Goal: Transaction & Acquisition: Purchase product/service

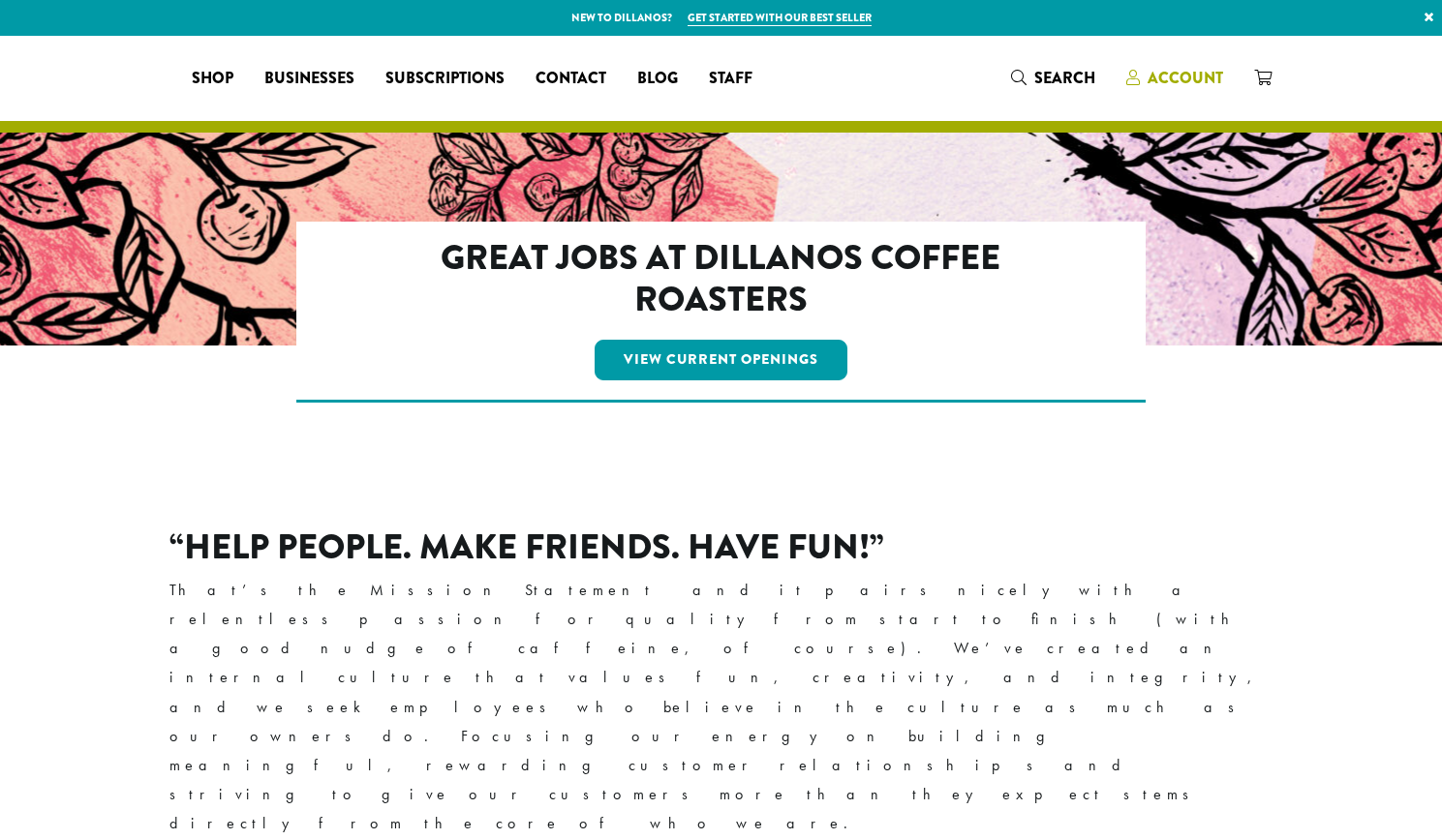
click at [1189, 79] on span "Account" at bounding box center [1185, 78] width 76 height 23
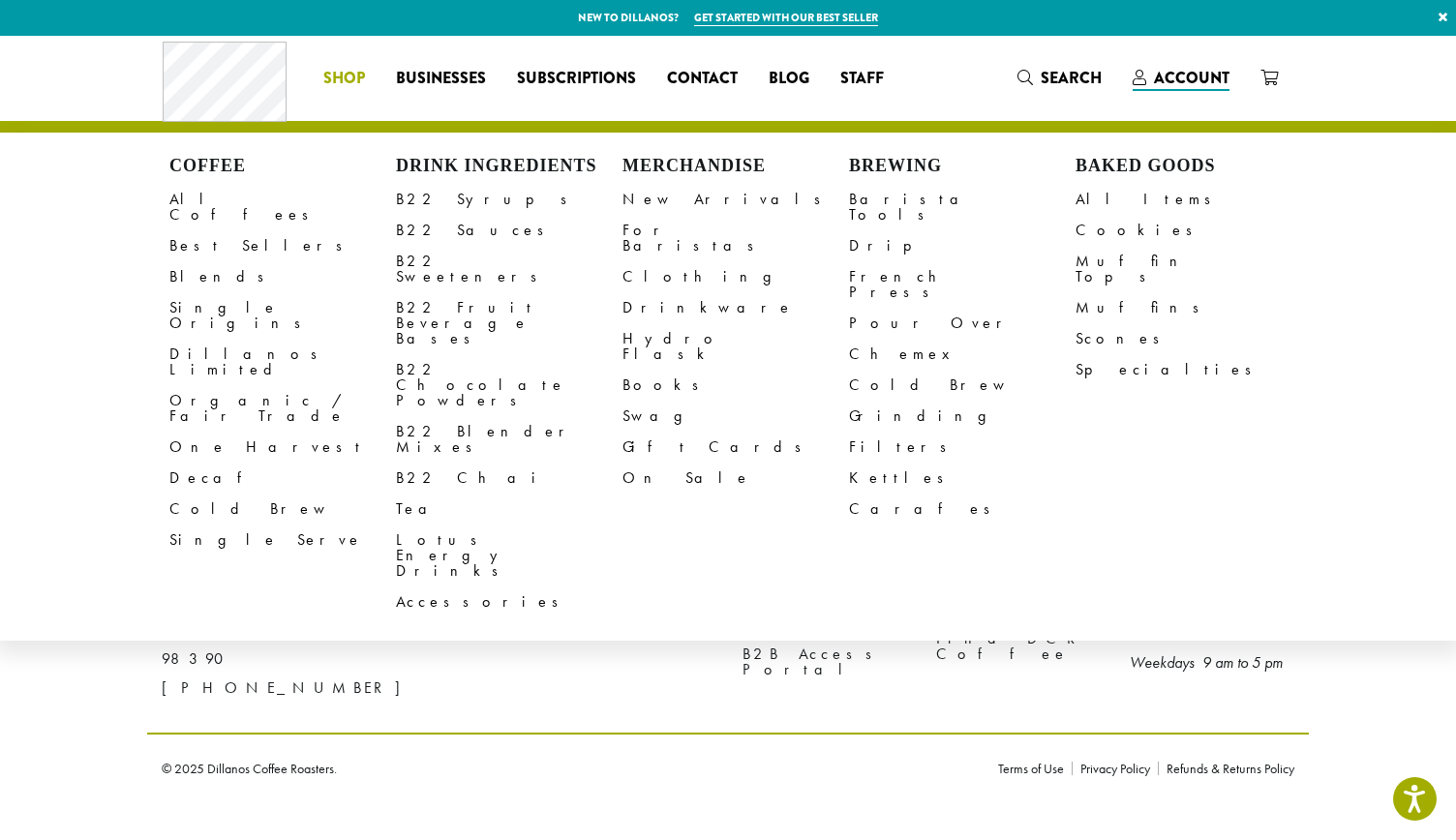
click at [1040, 98] on div "Coffee All Coffees Best Sellers Blends Single Origins Dillanos Limited Organic …" at bounding box center [728, 78] width 1131 height 80
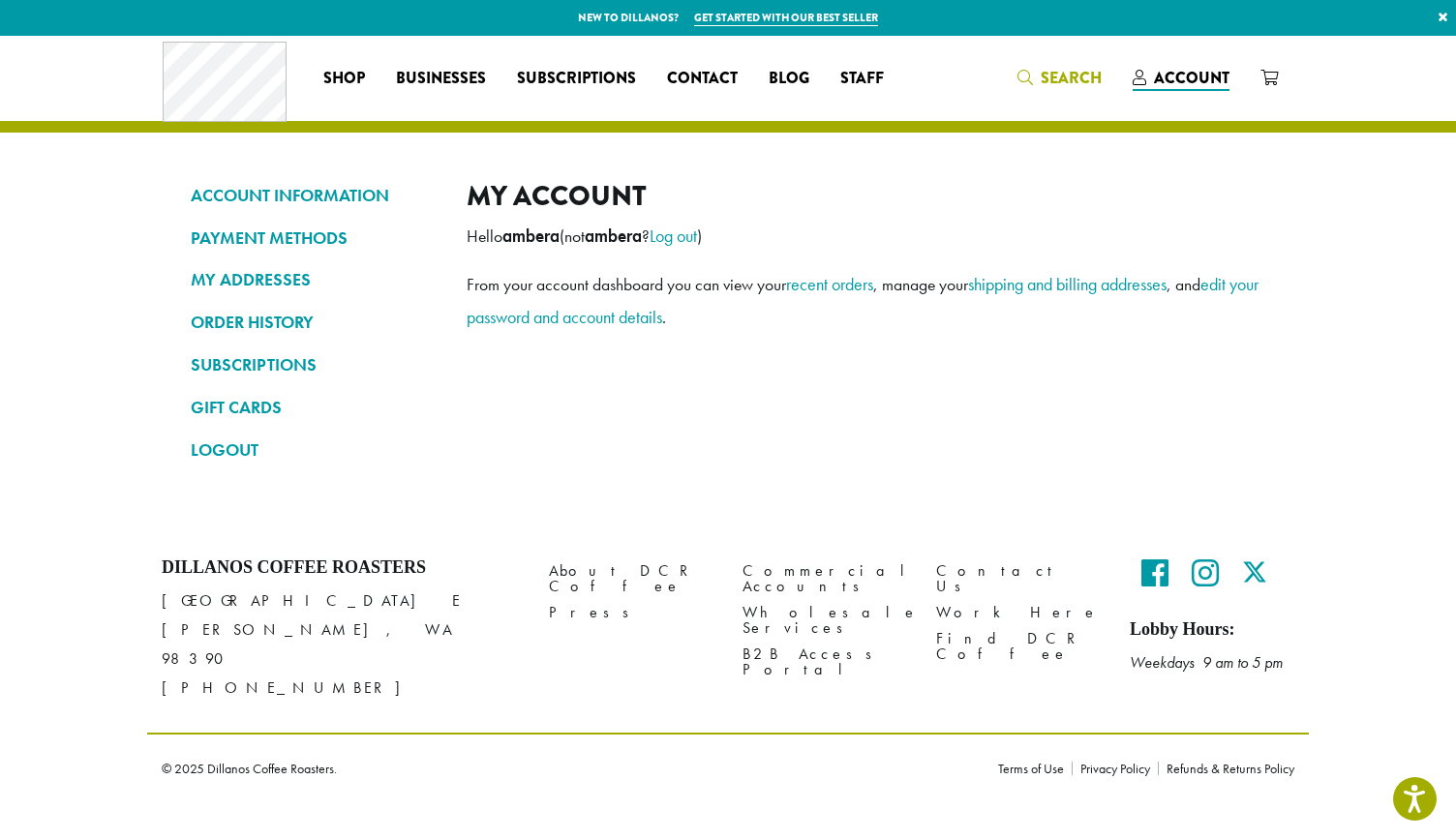
click at [1039, 88] on span "Search" at bounding box center [1060, 79] width 84 height 25
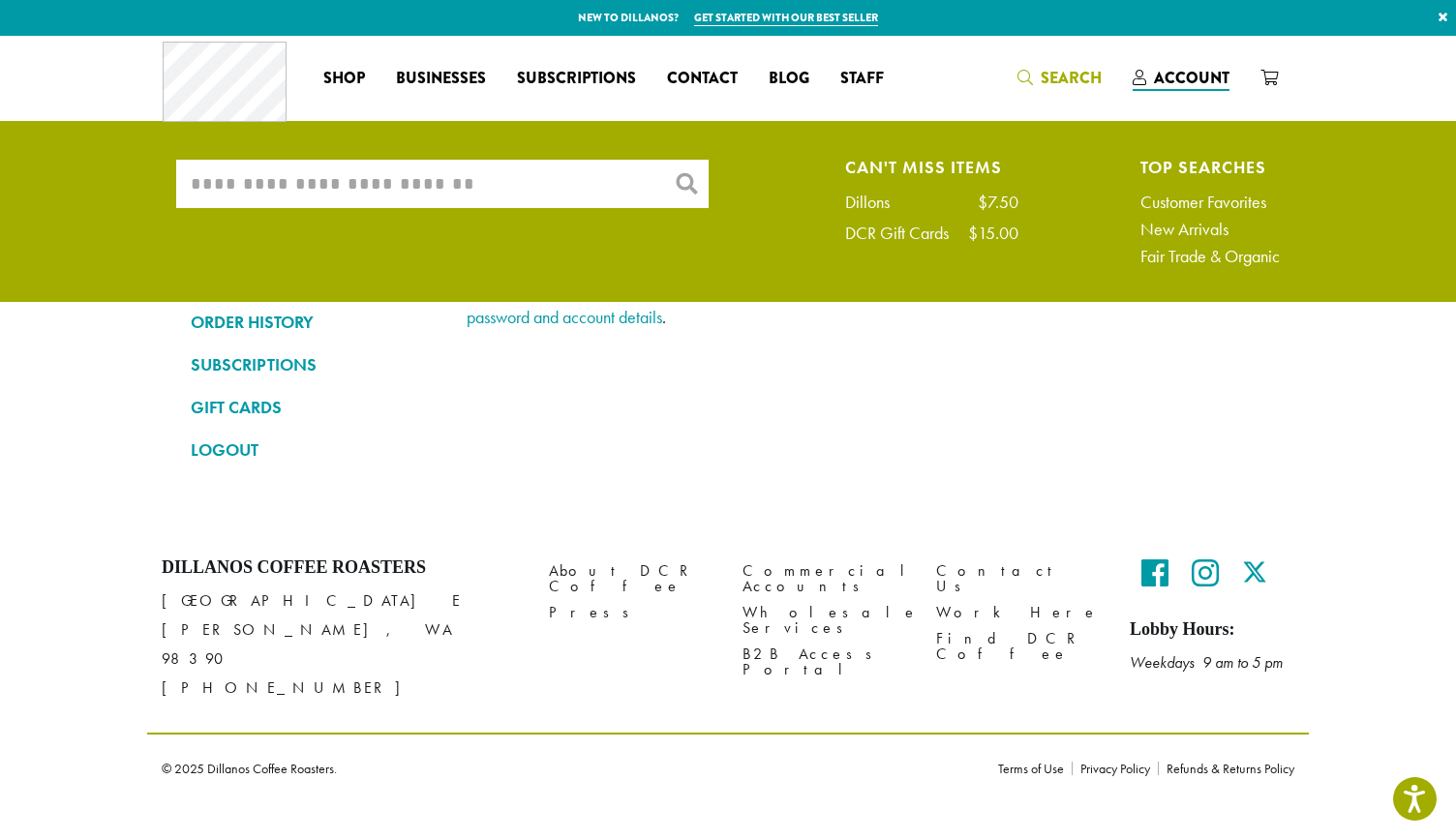
click at [583, 184] on input "What are you searching for?" at bounding box center [442, 184] width 533 height 48
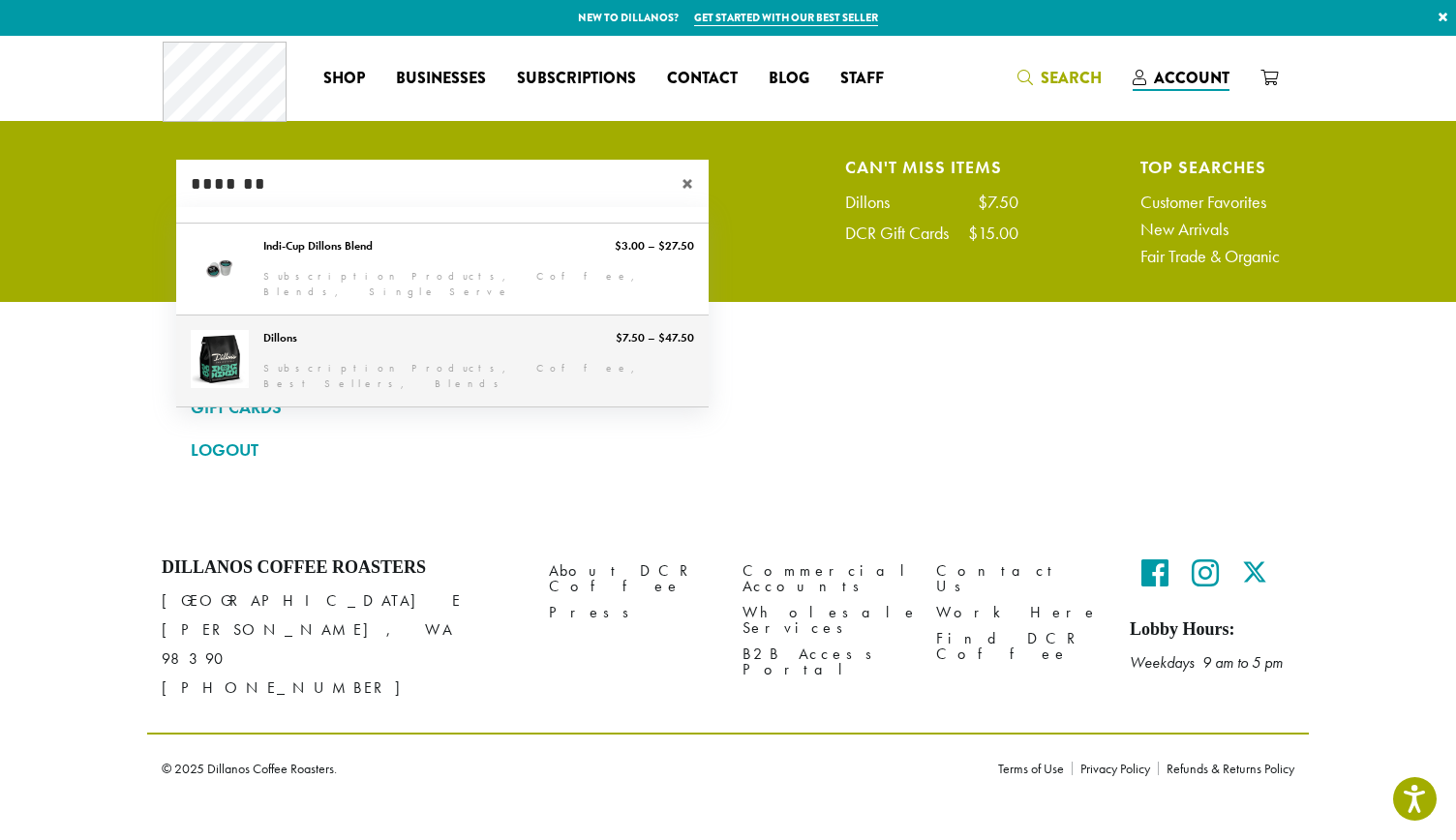
type input "*******"
click at [430, 345] on link "Dillons" at bounding box center [442, 361] width 533 height 91
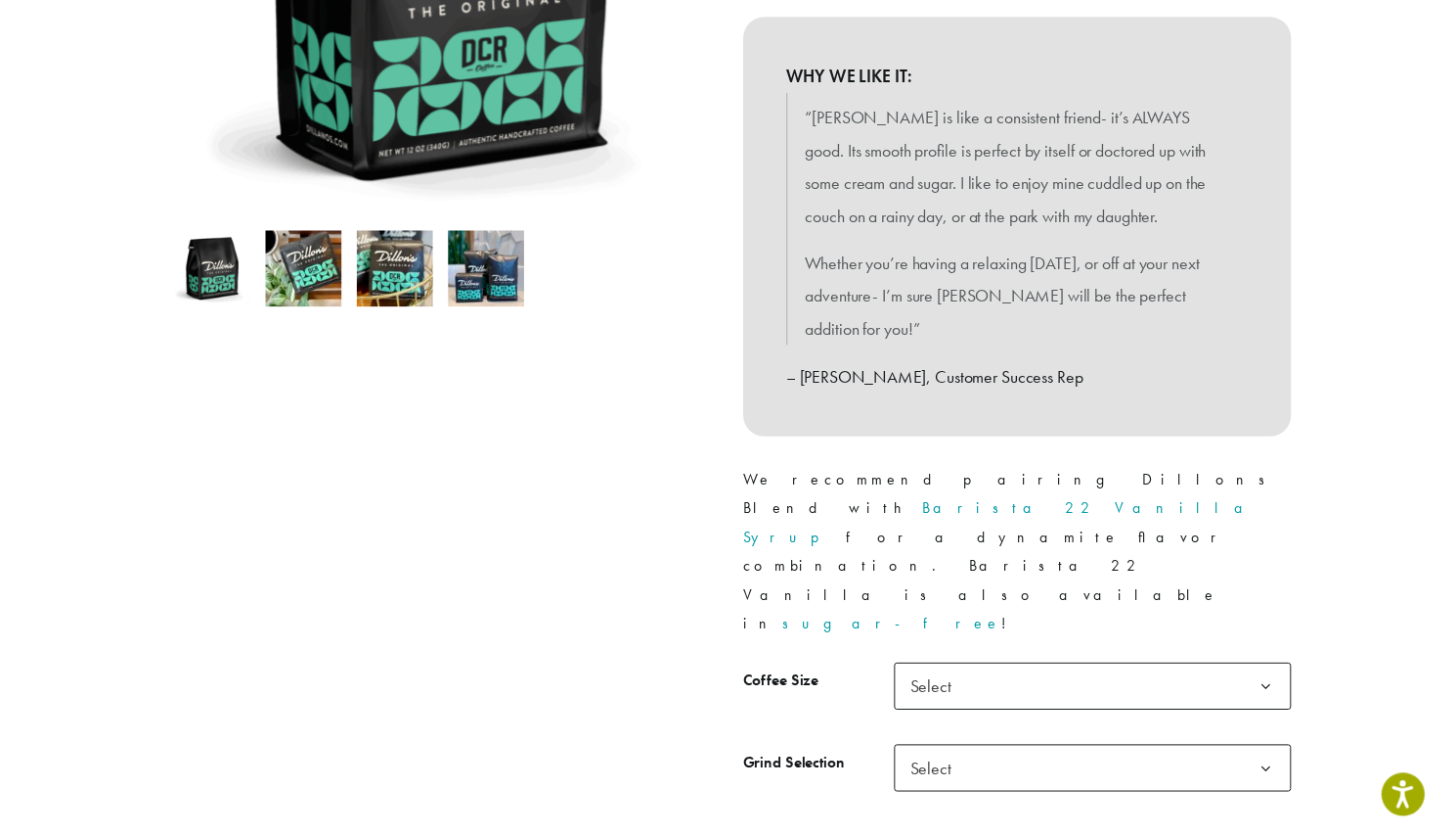
scroll to position [485, 0]
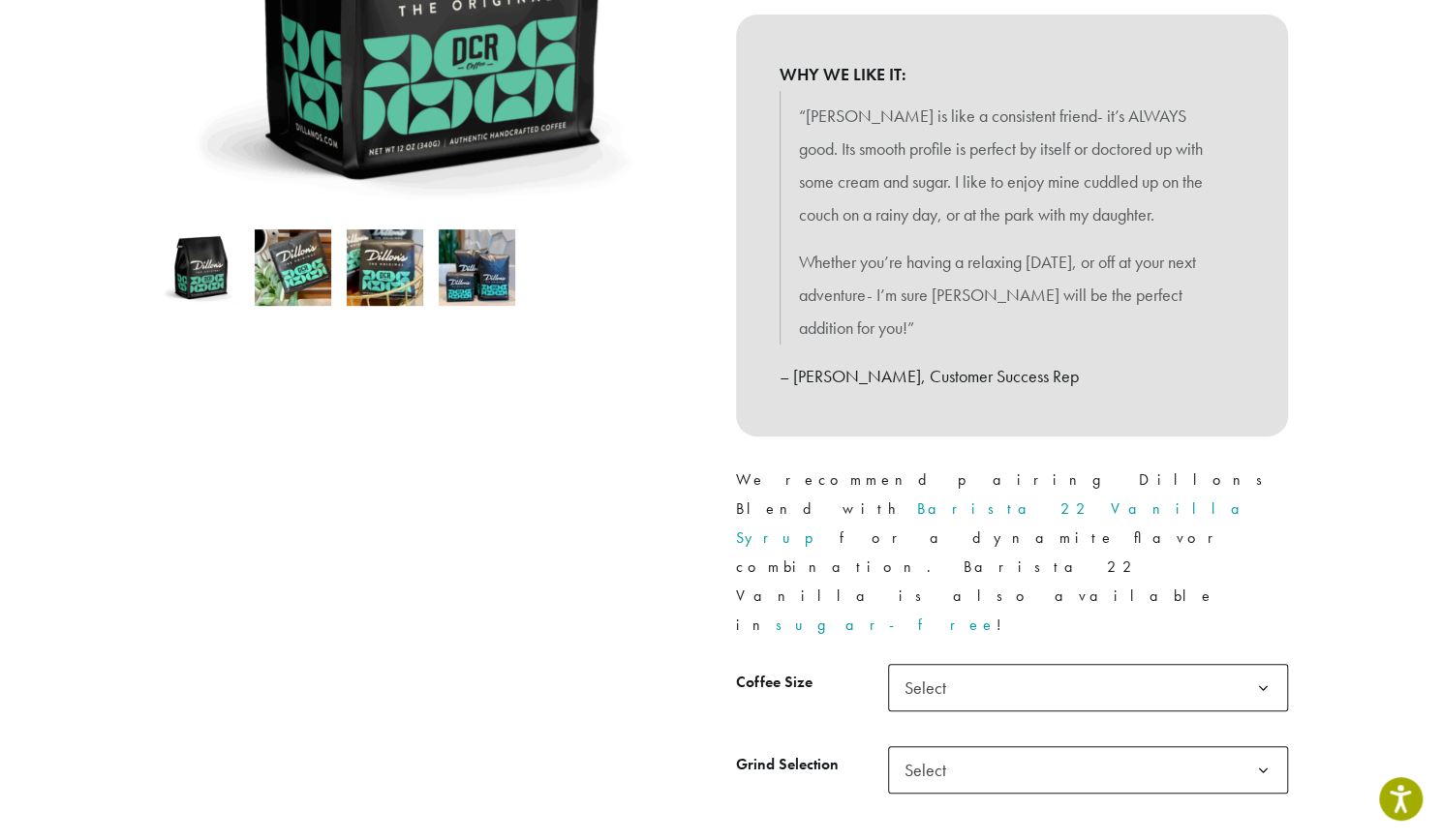
click at [959, 669] on span "Select" at bounding box center [932, 688] width 69 height 37
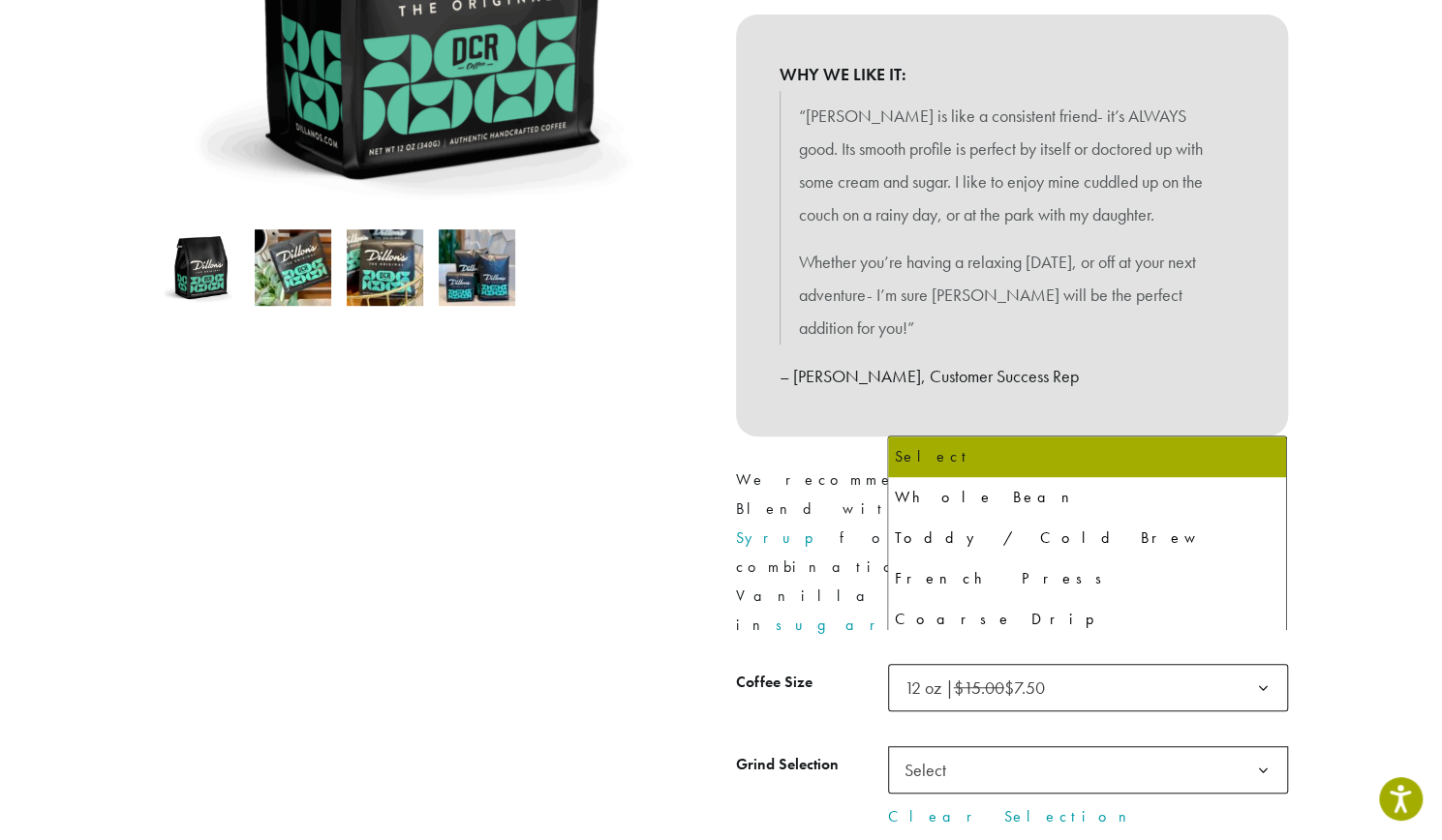
click at [959, 752] on span "Select" at bounding box center [932, 770] width 69 height 37
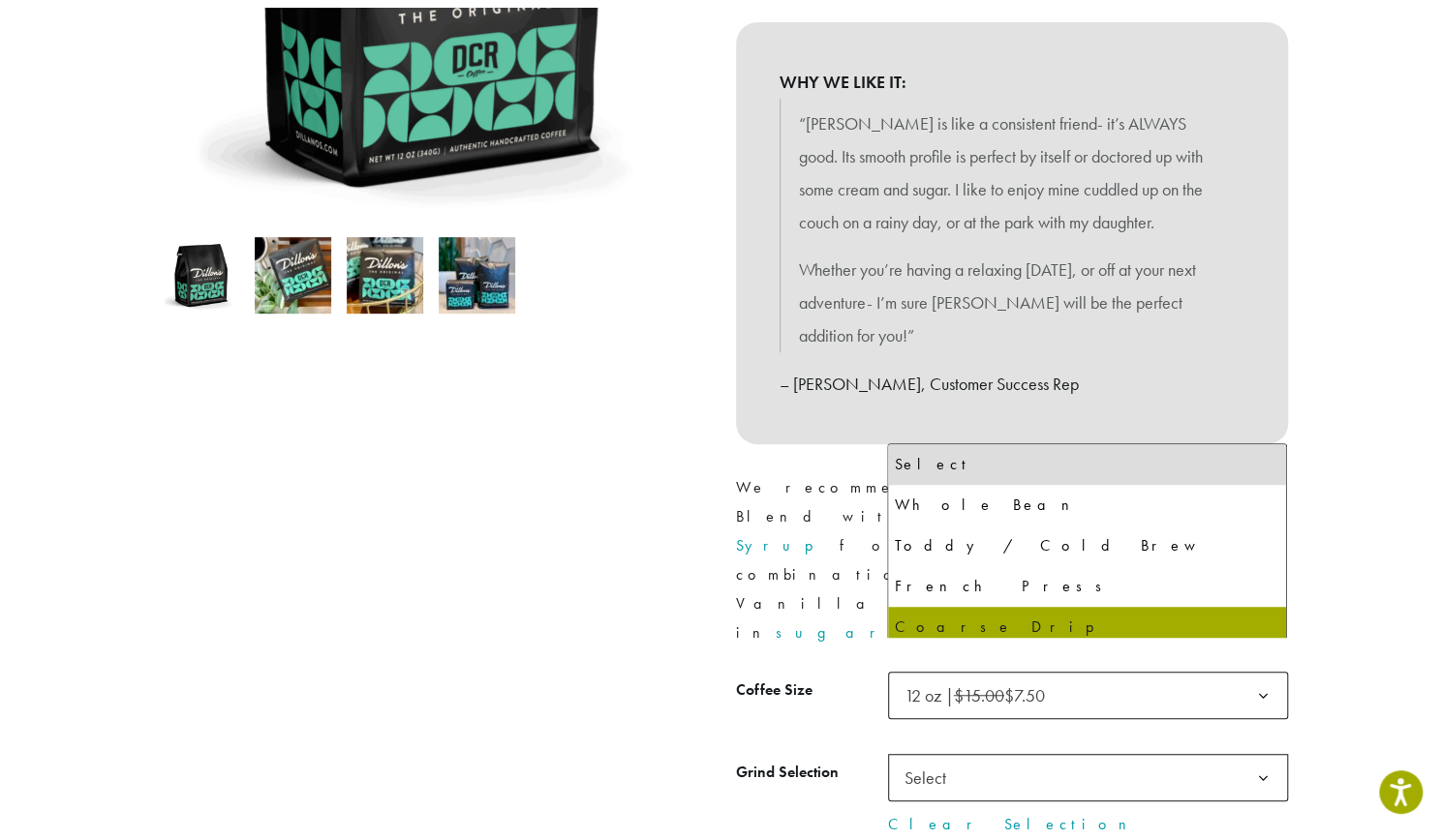
scroll to position [87, 0]
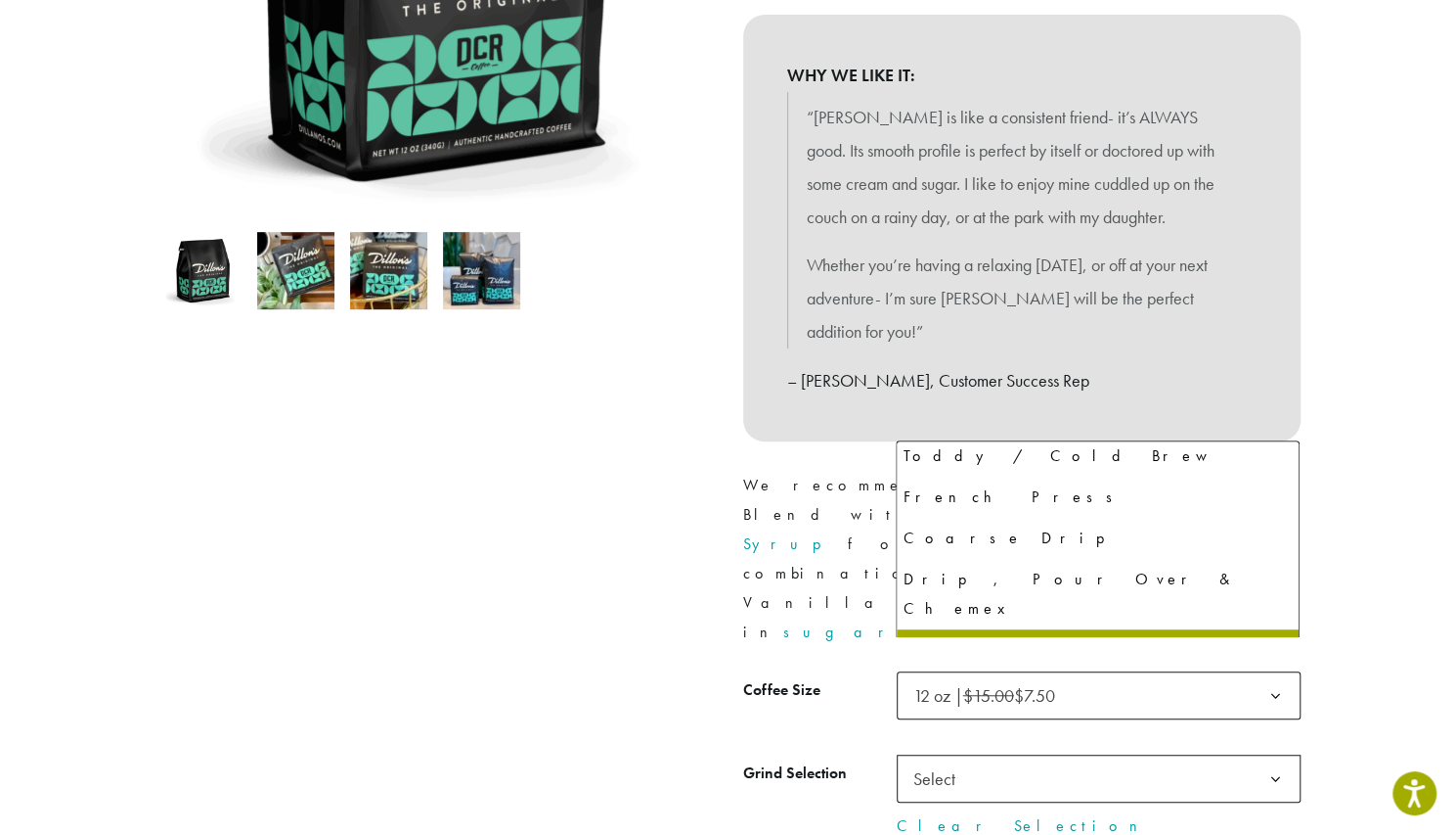
select select "*********"
select select "**********"
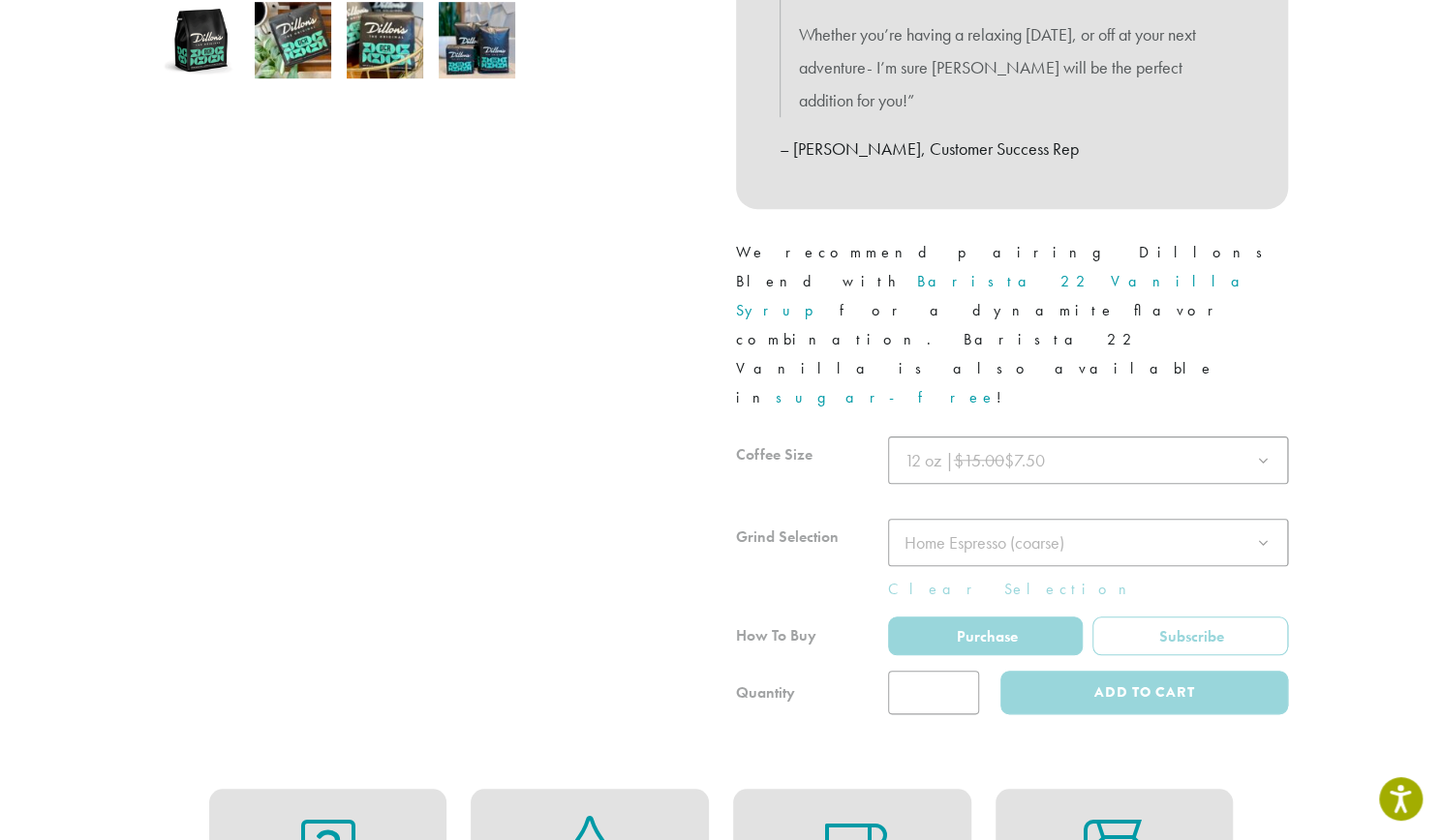
scroll to position [709, 0]
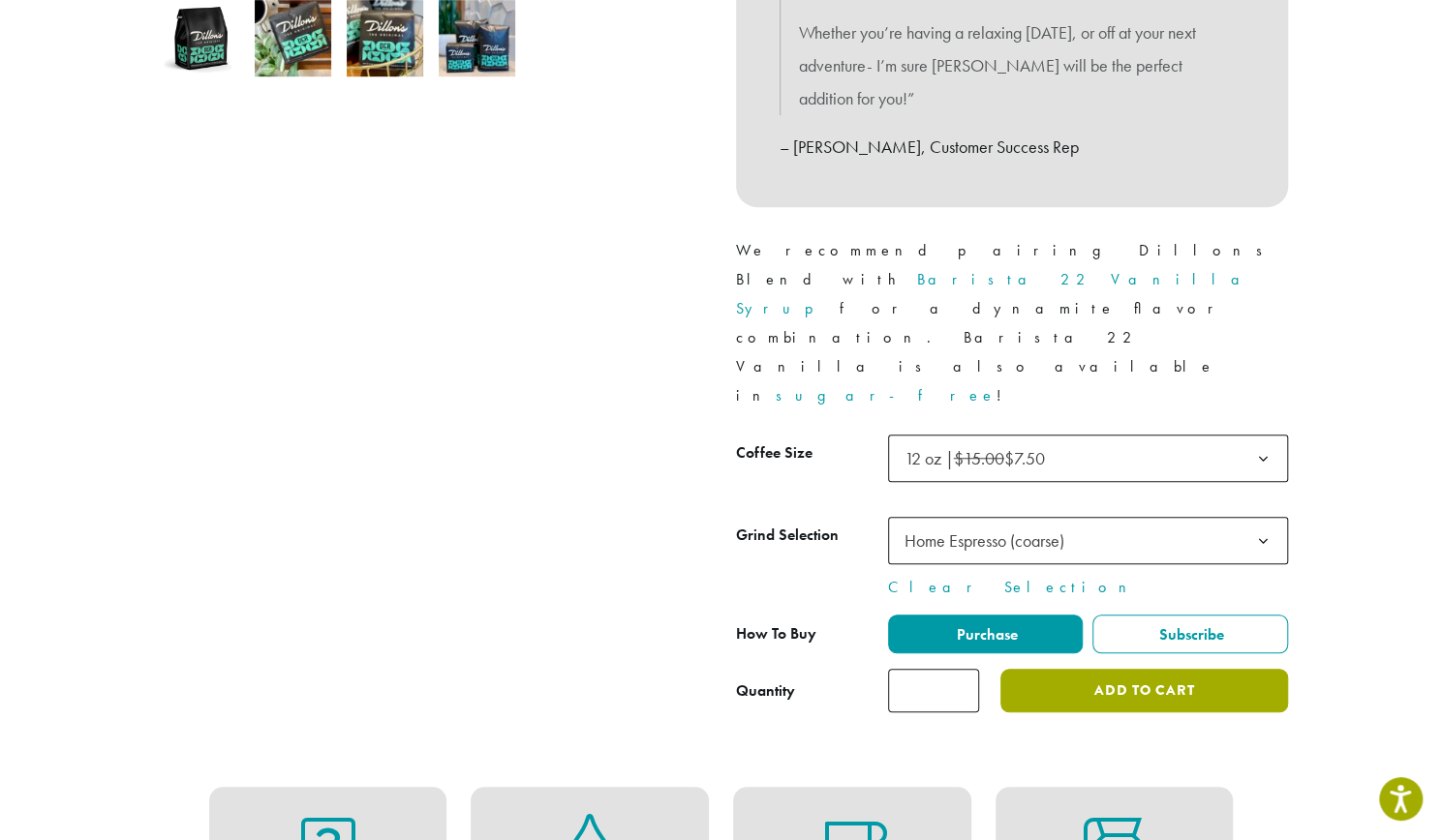
click at [1059, 669] on button "Add to cart" at bounding box center [1144, 691] width 287 height 43
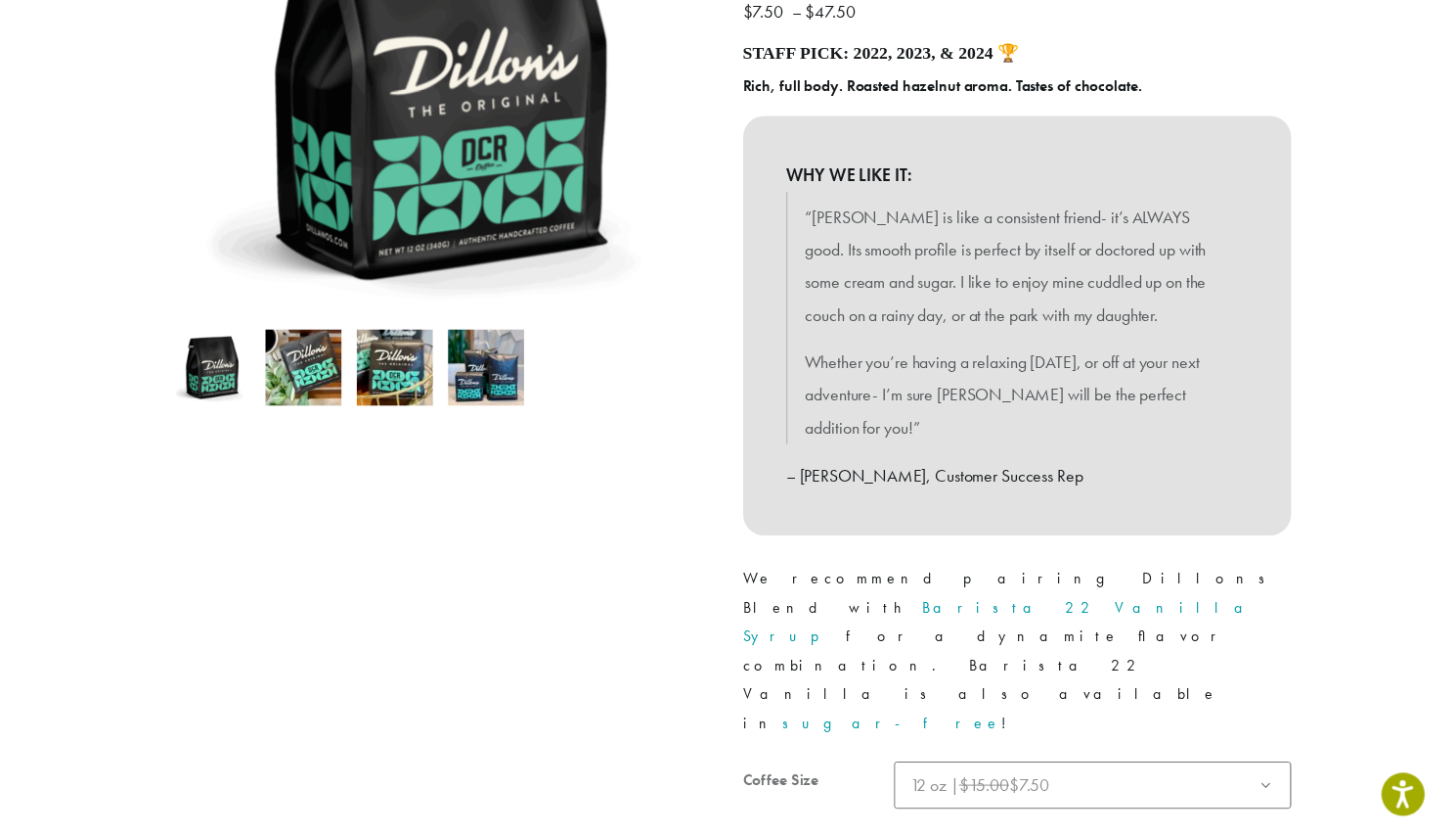
scroll to position [539, 0]
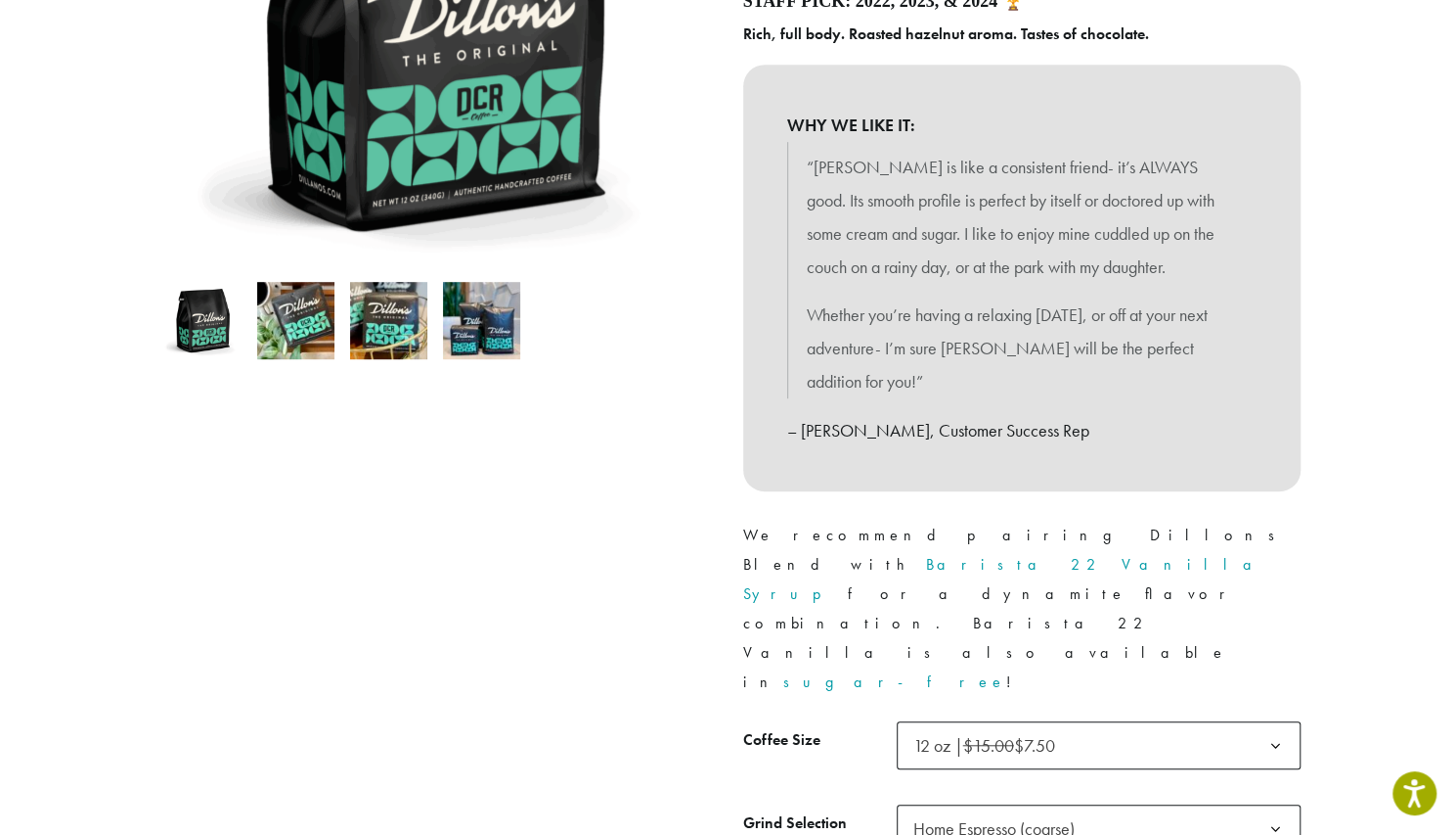
click at [970, 817] on span "Home Espresso (coarse)" at bounding box center [994, 828] width 162 height 23
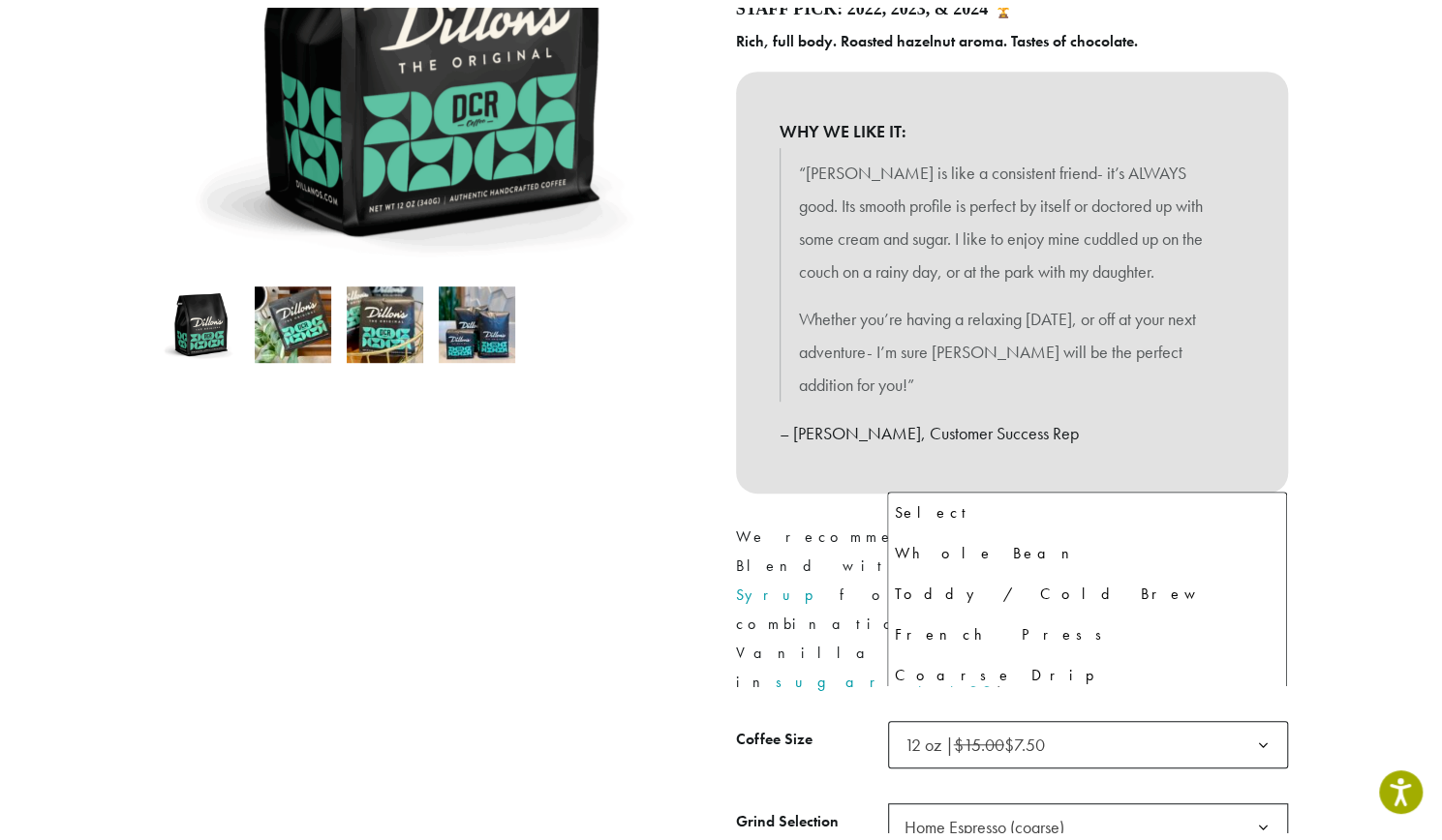
scroll to position [131, 0]
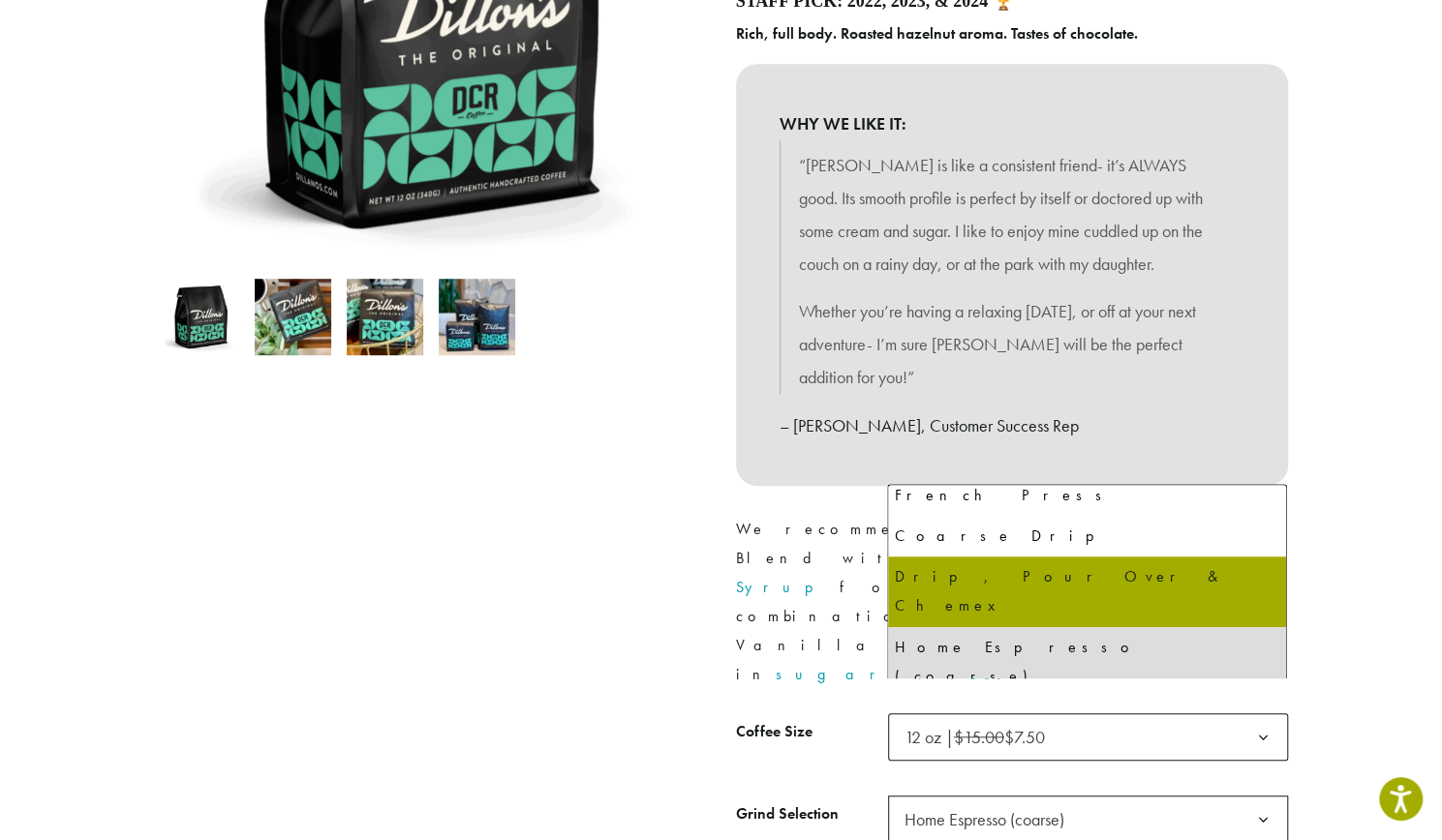
select select "**********"
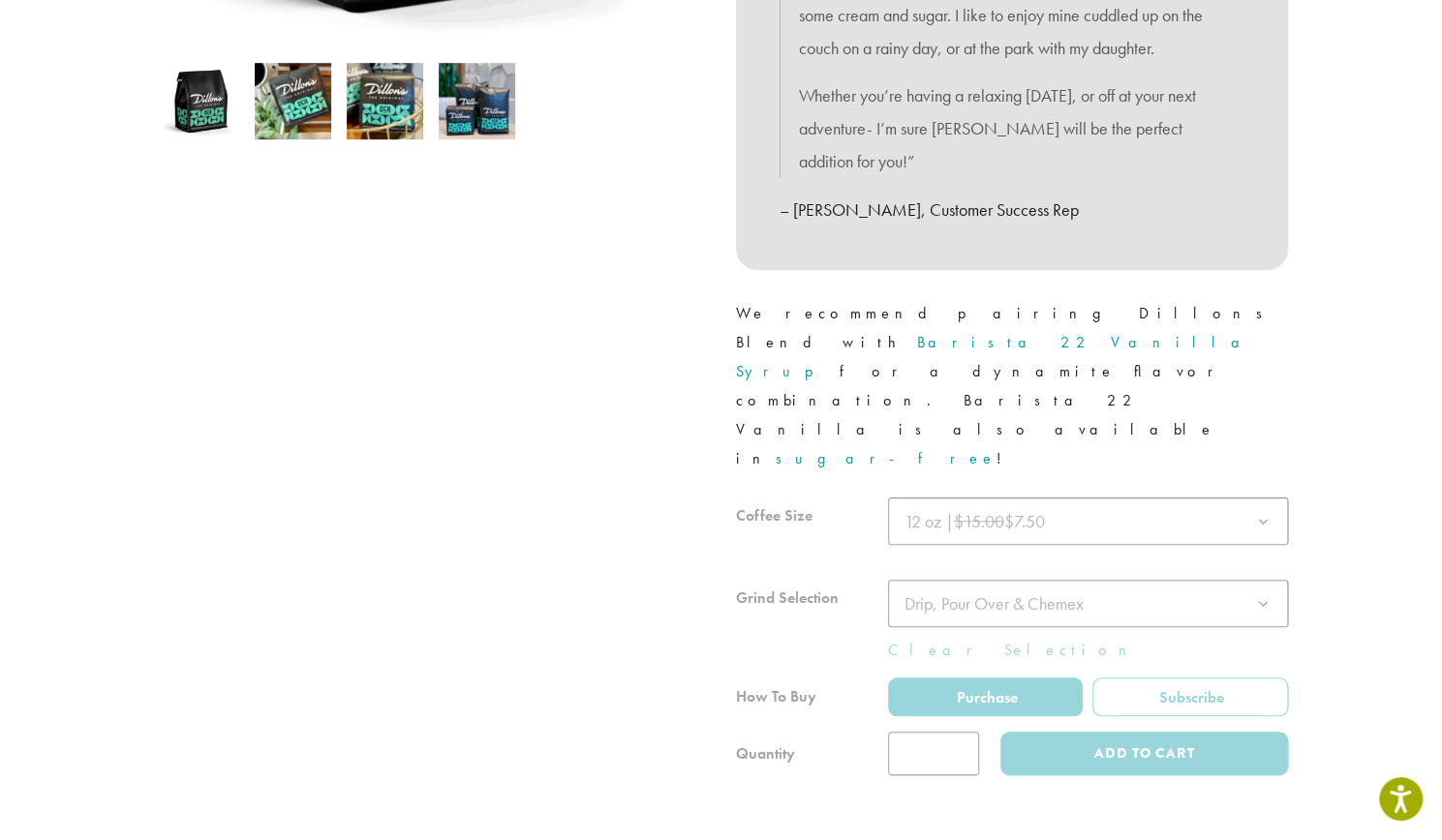
scroll to position [653, 0]
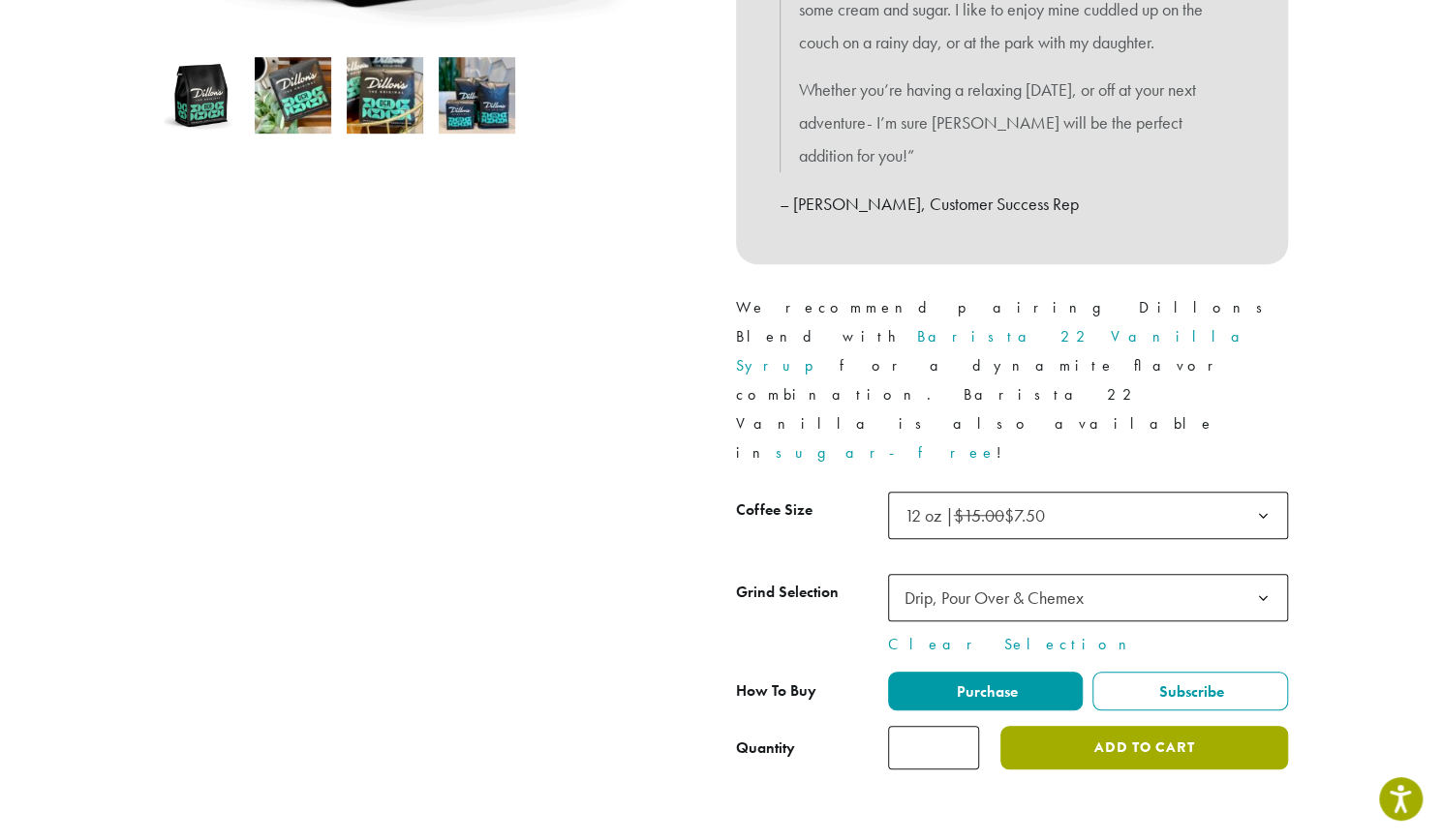
click at [1075, 726] on button "Add to cart" at bounding box center [1144, 748] width 287 height 43
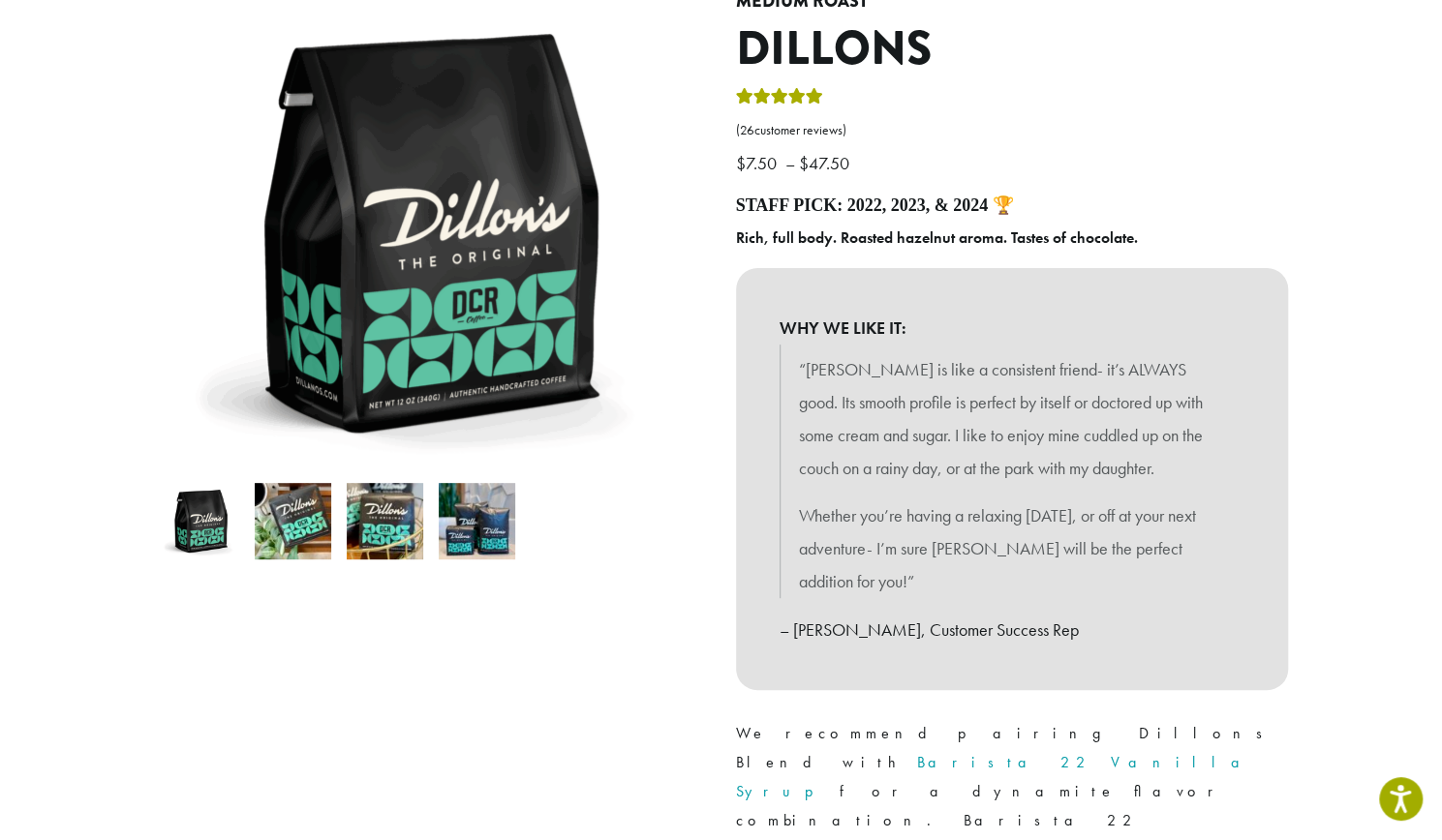
scroll to position [0, 0]
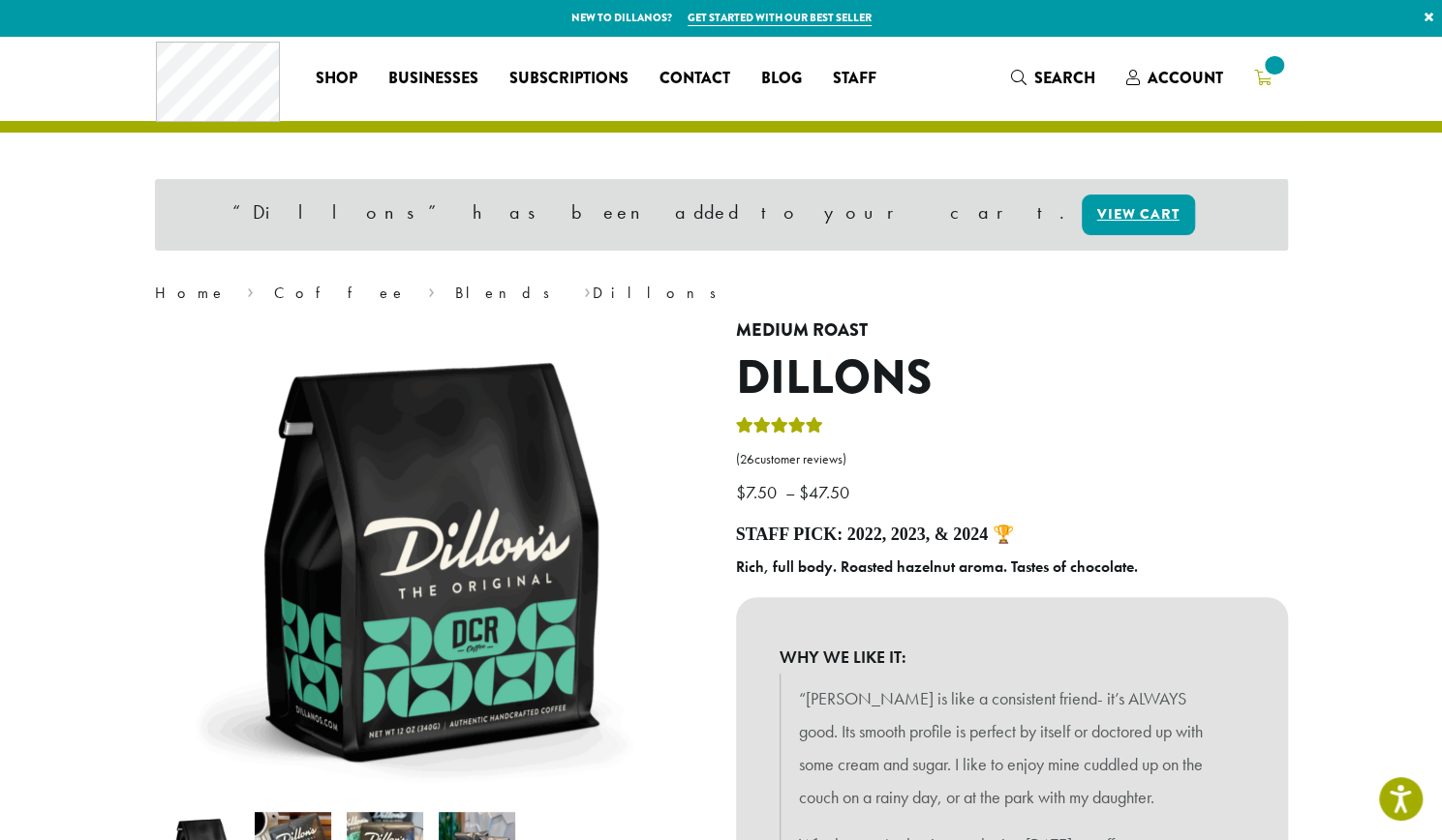
click at [1273, 71] on span at bounding box center [1274, 65] width 27 height 26
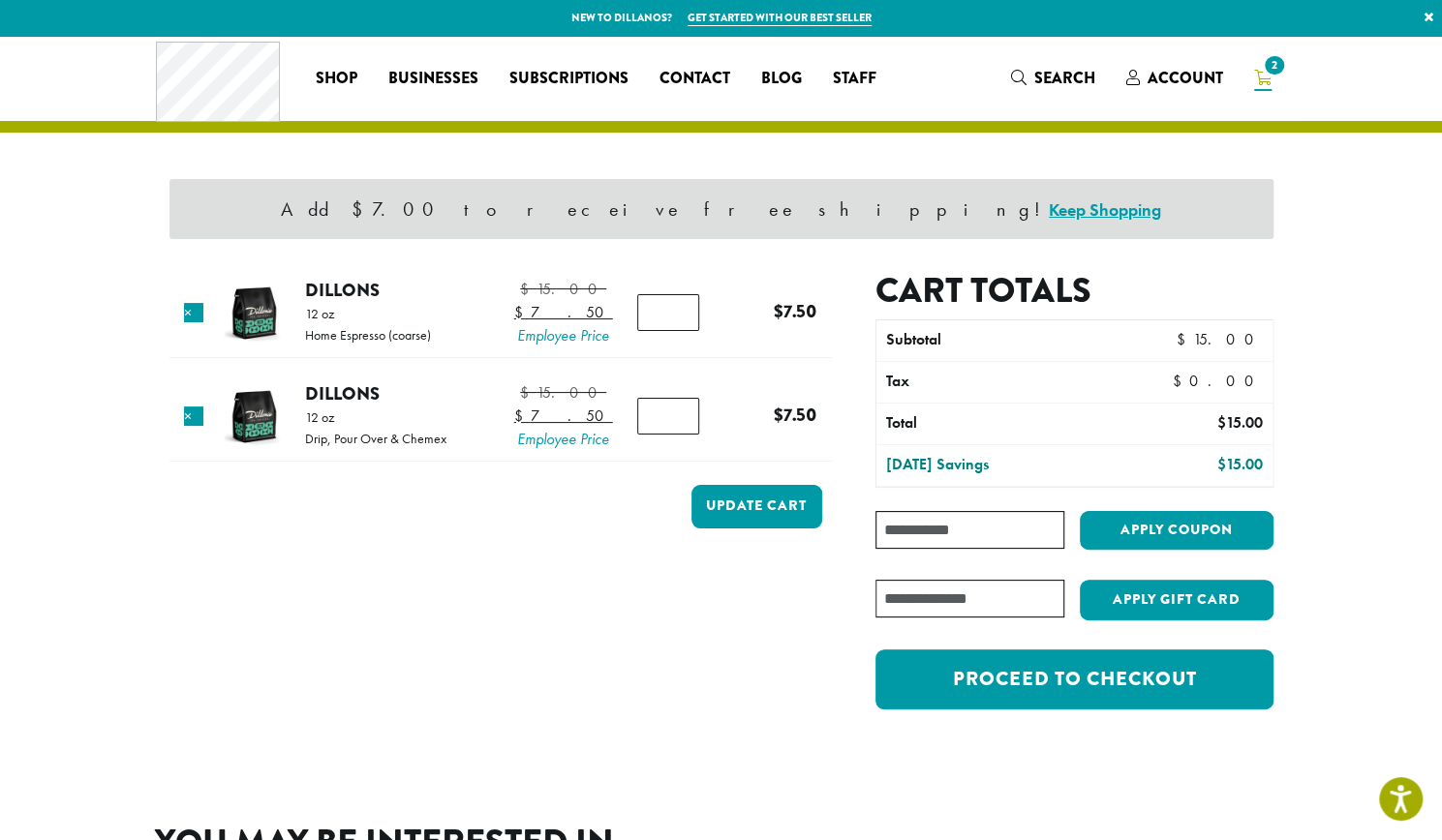
click at [676, 435] on input "*" at bounding box center [668, 416] width 62 height 36
type input "*"
click at [682, 435] on input "*" at bounding box center [668, 416] width 62 height 36
click at [753, 529] on button "Update cart" at bounding box center [757, 506] width 131 height 43
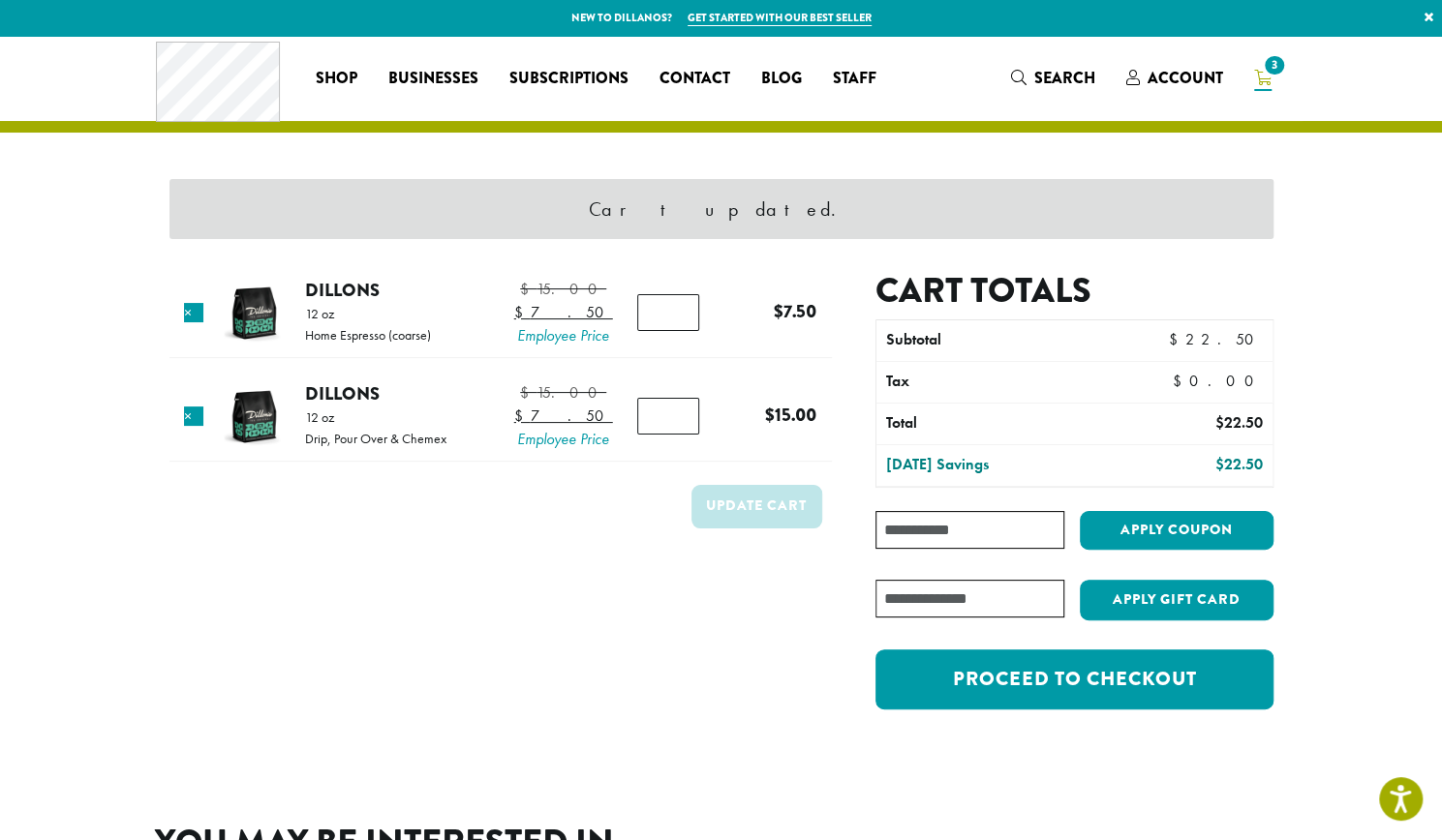
click at [935, 515] on input "Coupon:" at bounding box center [969, 530] width 187 height 37
paste input "**********"
type input "**********"
click at [1165, 517] on button "Apply coupon" at bounding box center [1176, 531] width 193 height 39
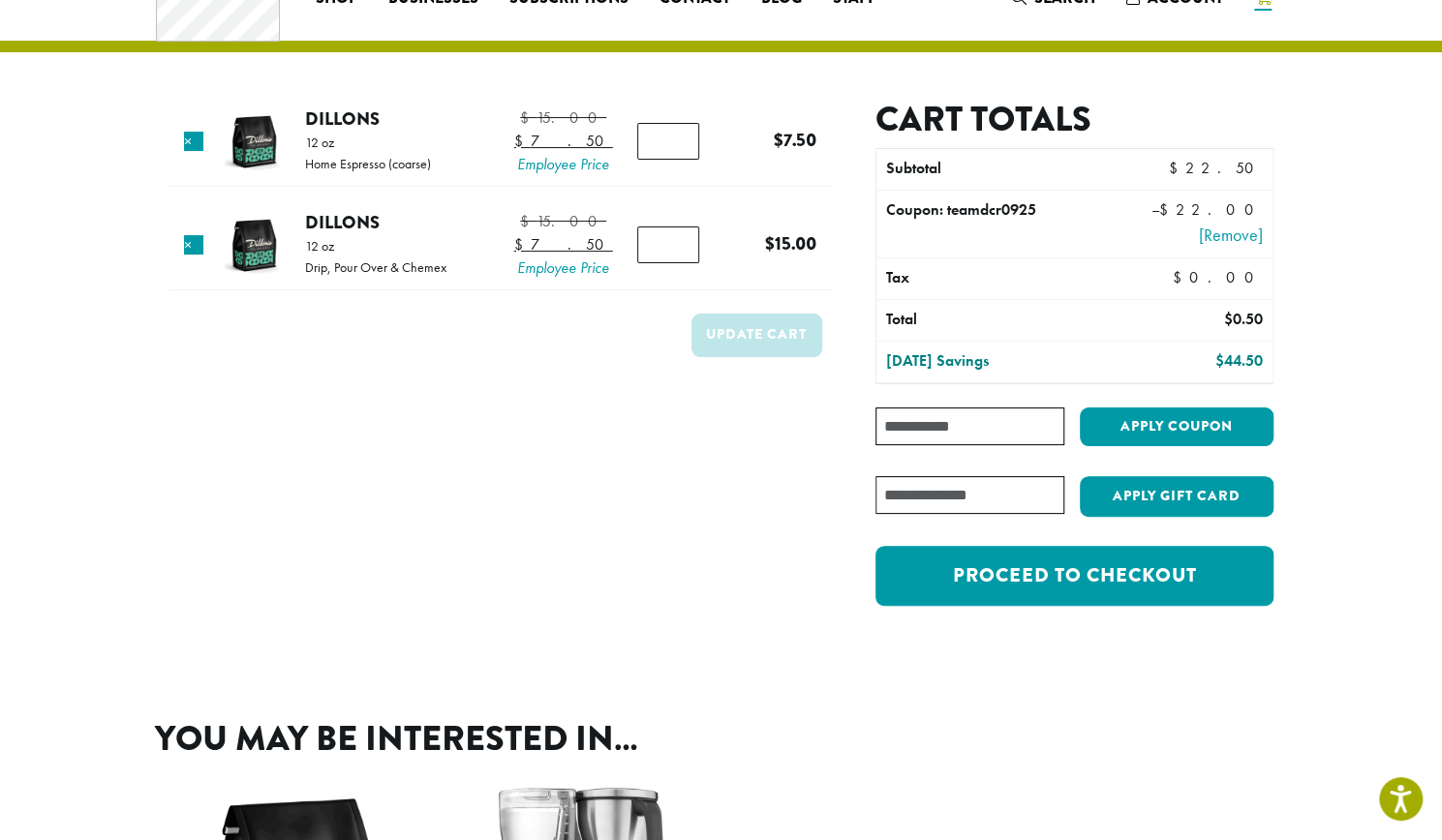
scroll to position [81, 0]
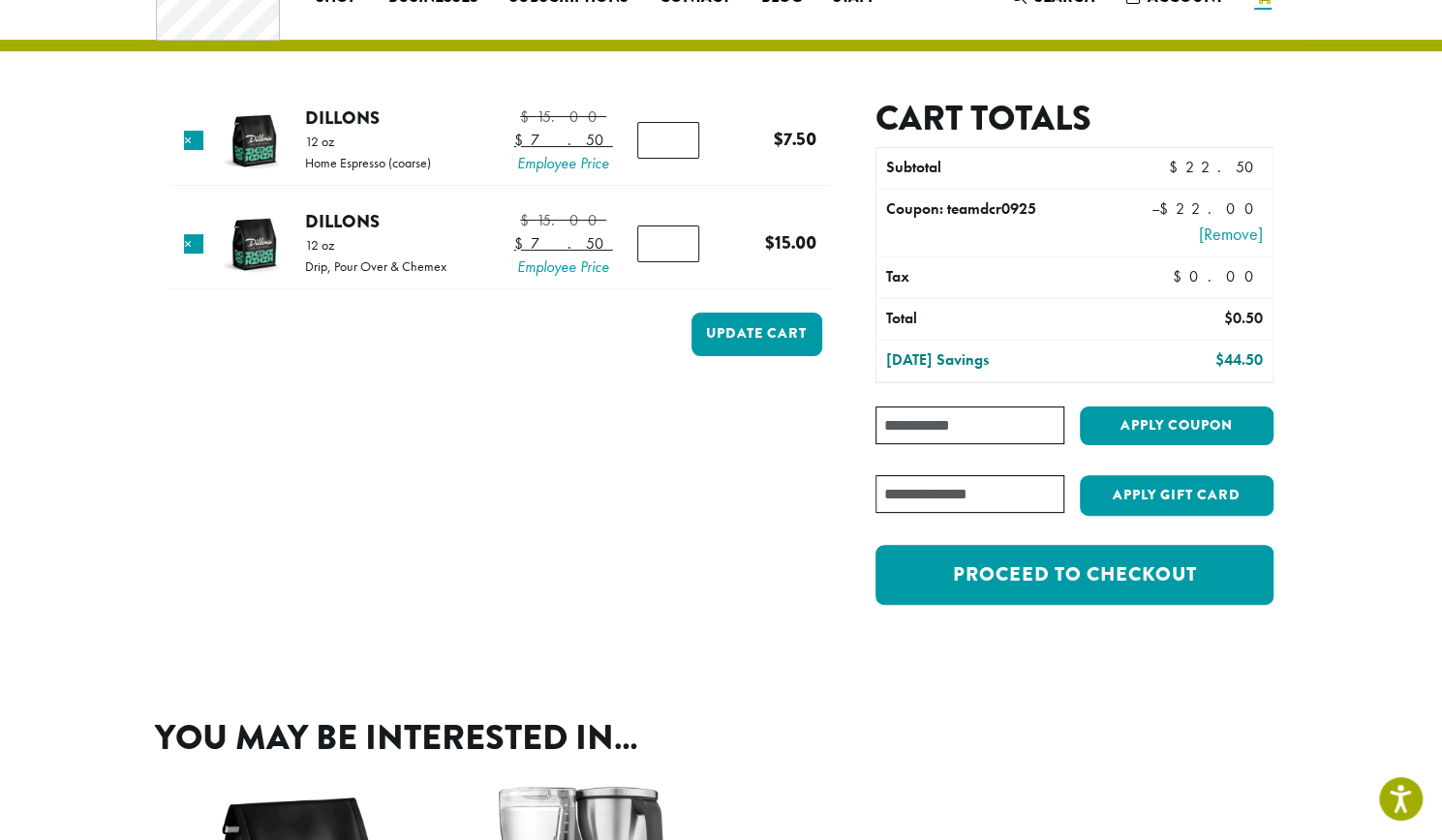
type input "*"
click at [678, 262] on input "*" at bounding box center [668, 243] width 62 height 36
click at [728, 356] on button "Update cart" at bounding box center [757, 335] width 131 height 43
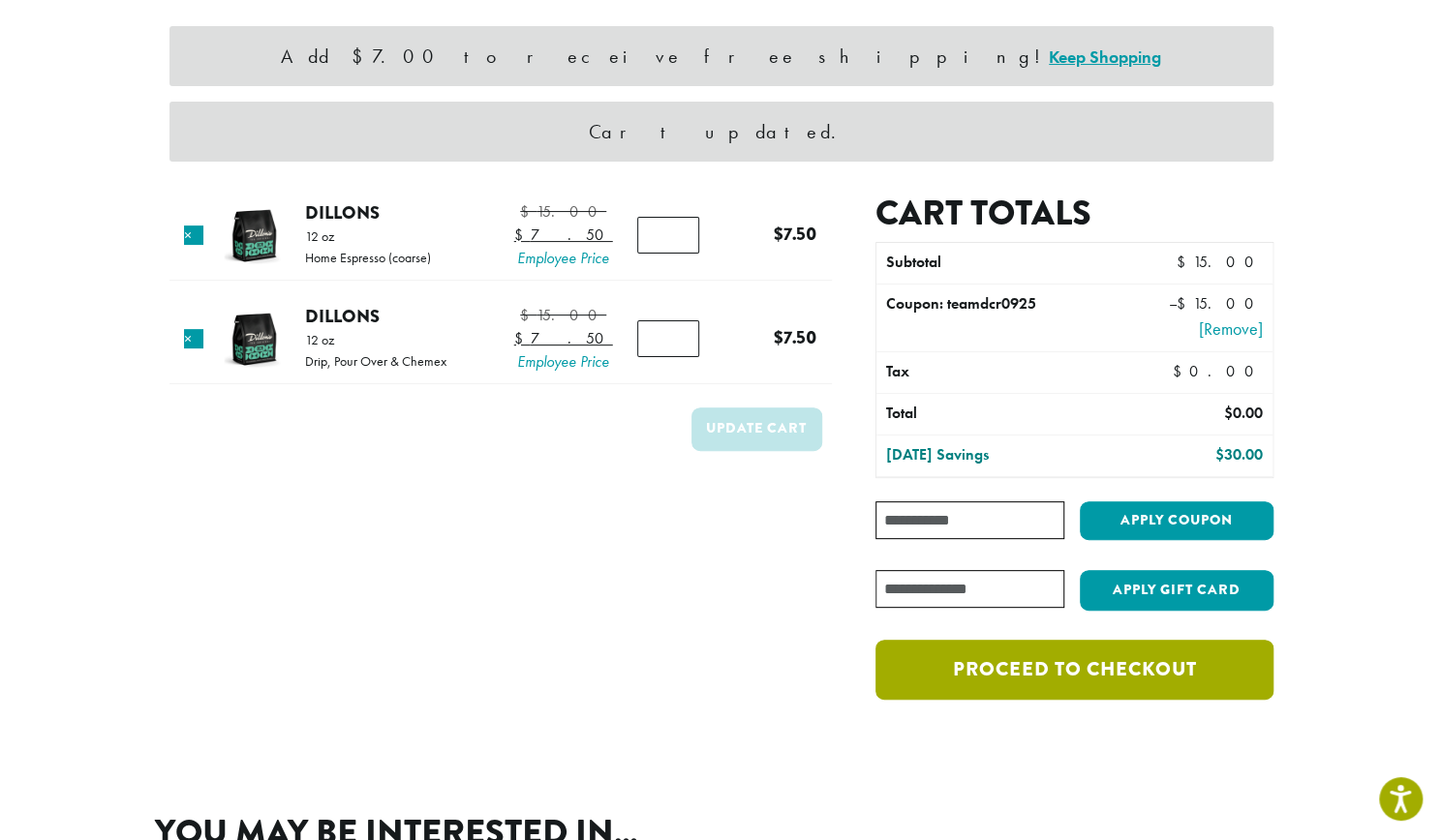
scroll to position [157, 0]
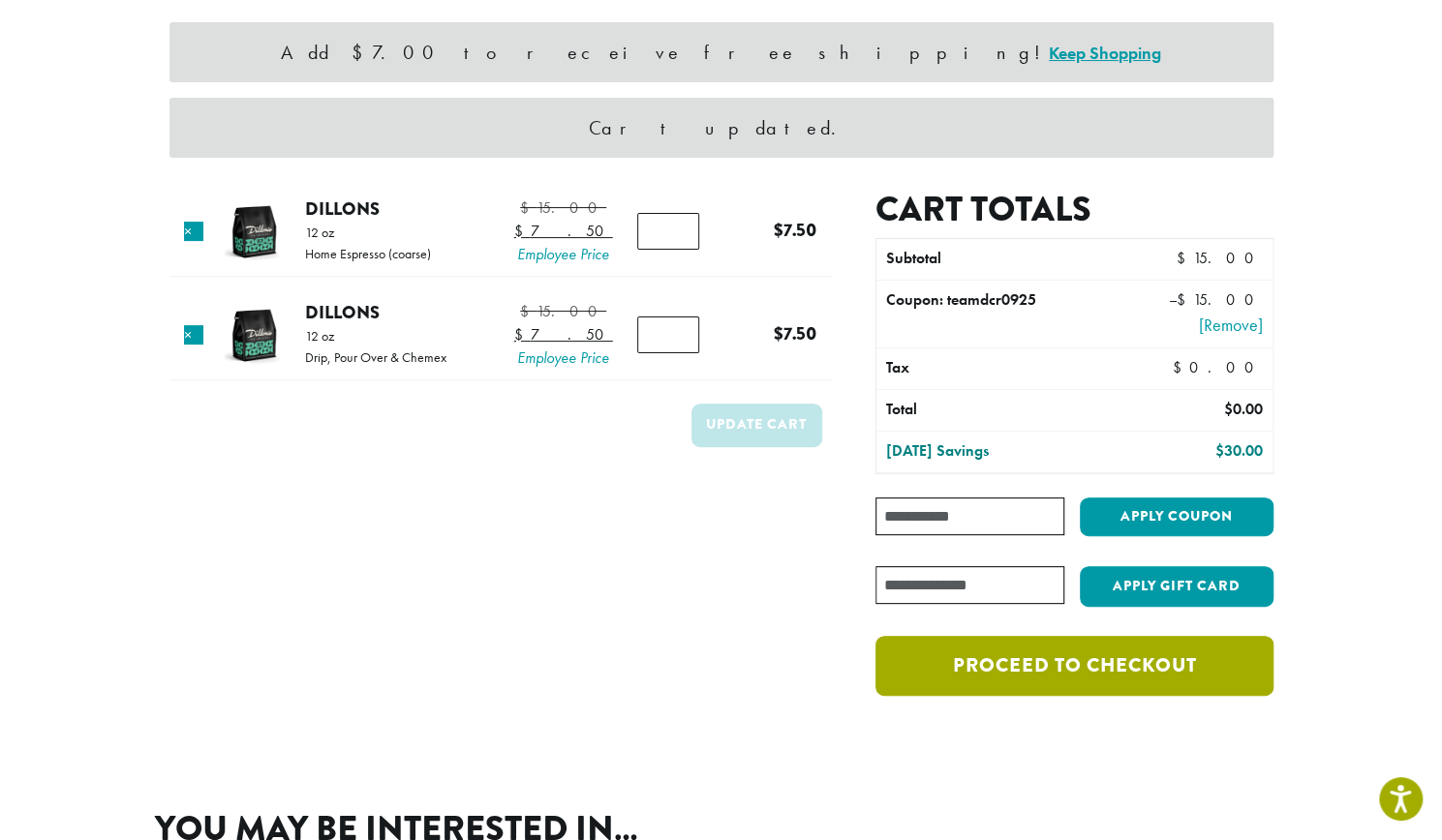
click at [978, 667] on link "Proceed to checkout" at bounding box center [1074, 665] width 398 height 60
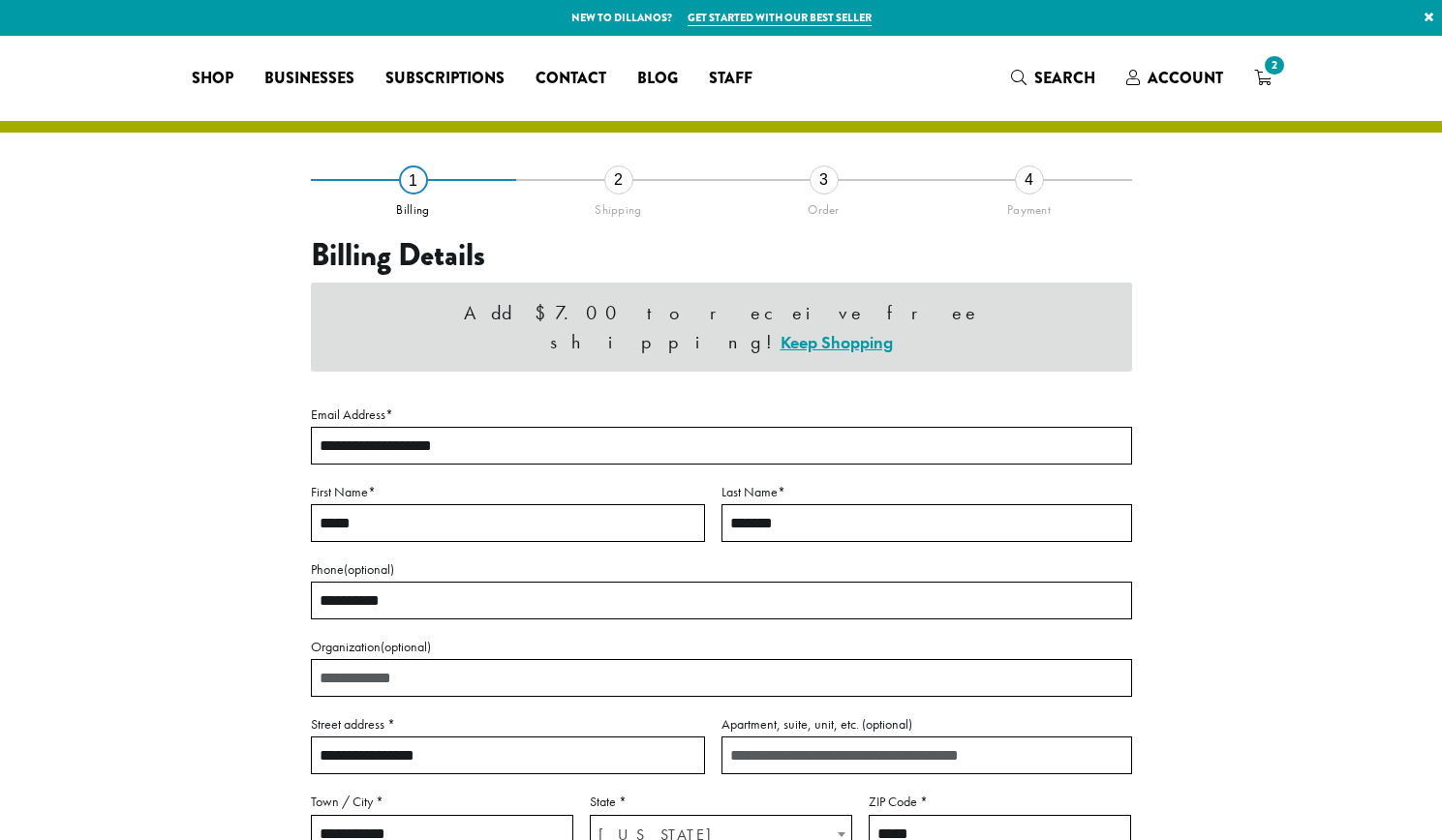
select select "**"
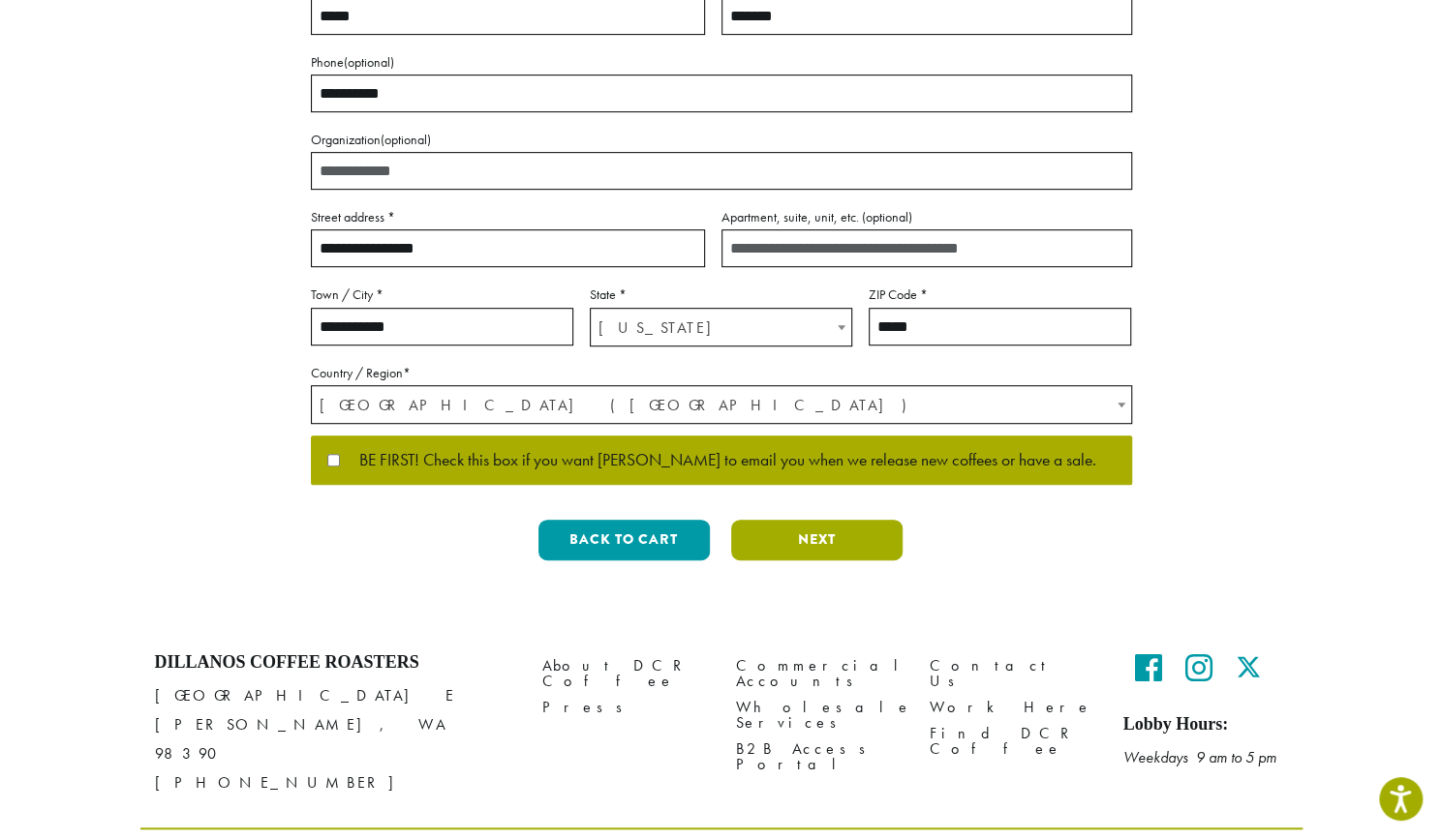
click at [776, 520] on button "Next" at bounding box center [817, 540] width 172 height 40
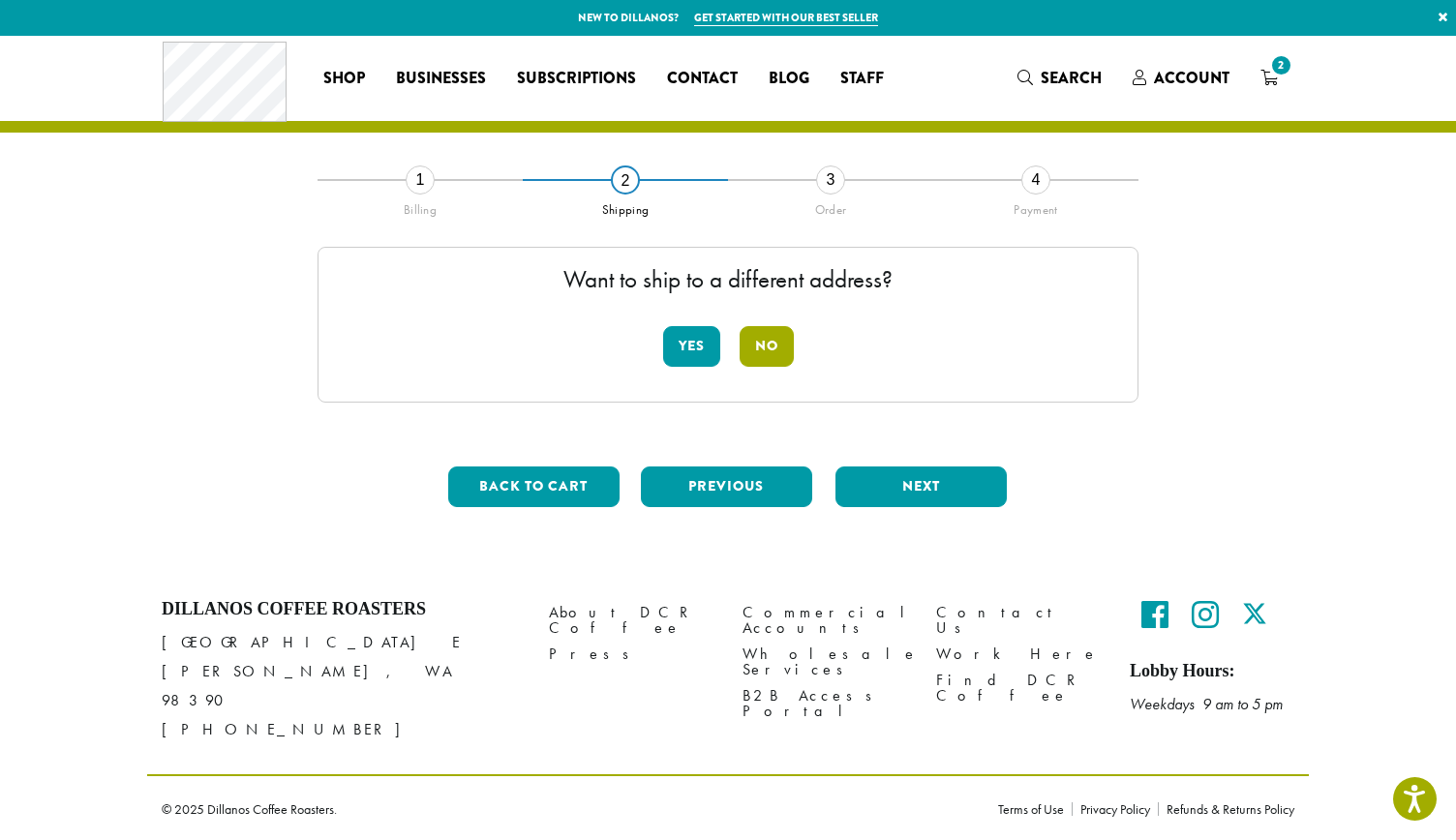
click at [759, 356] on button "No" at bounding box center [766, 346] width 54 height 40
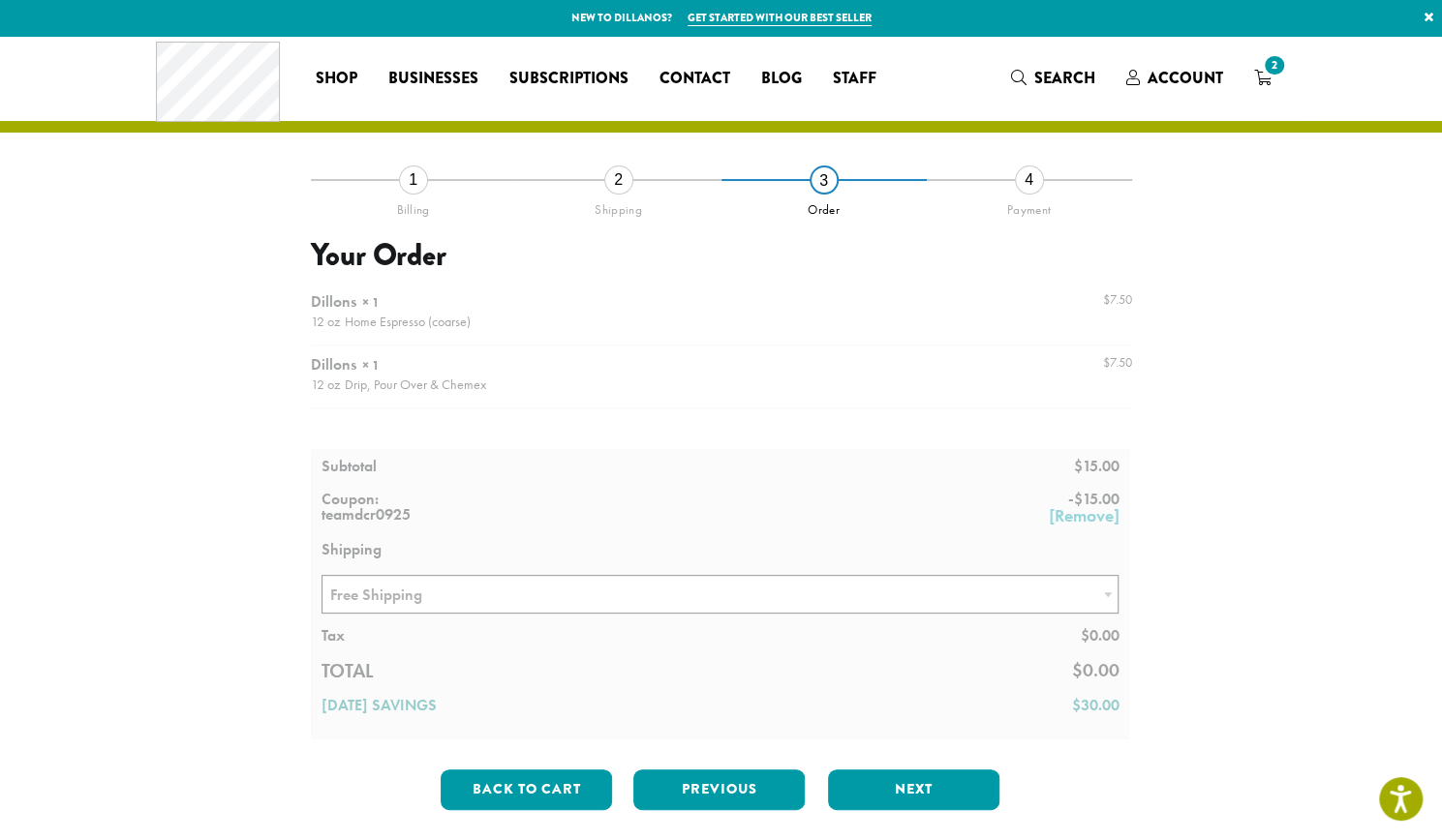
click at [694, 595] on div at bounding box center [721, 510] width 822 height 456
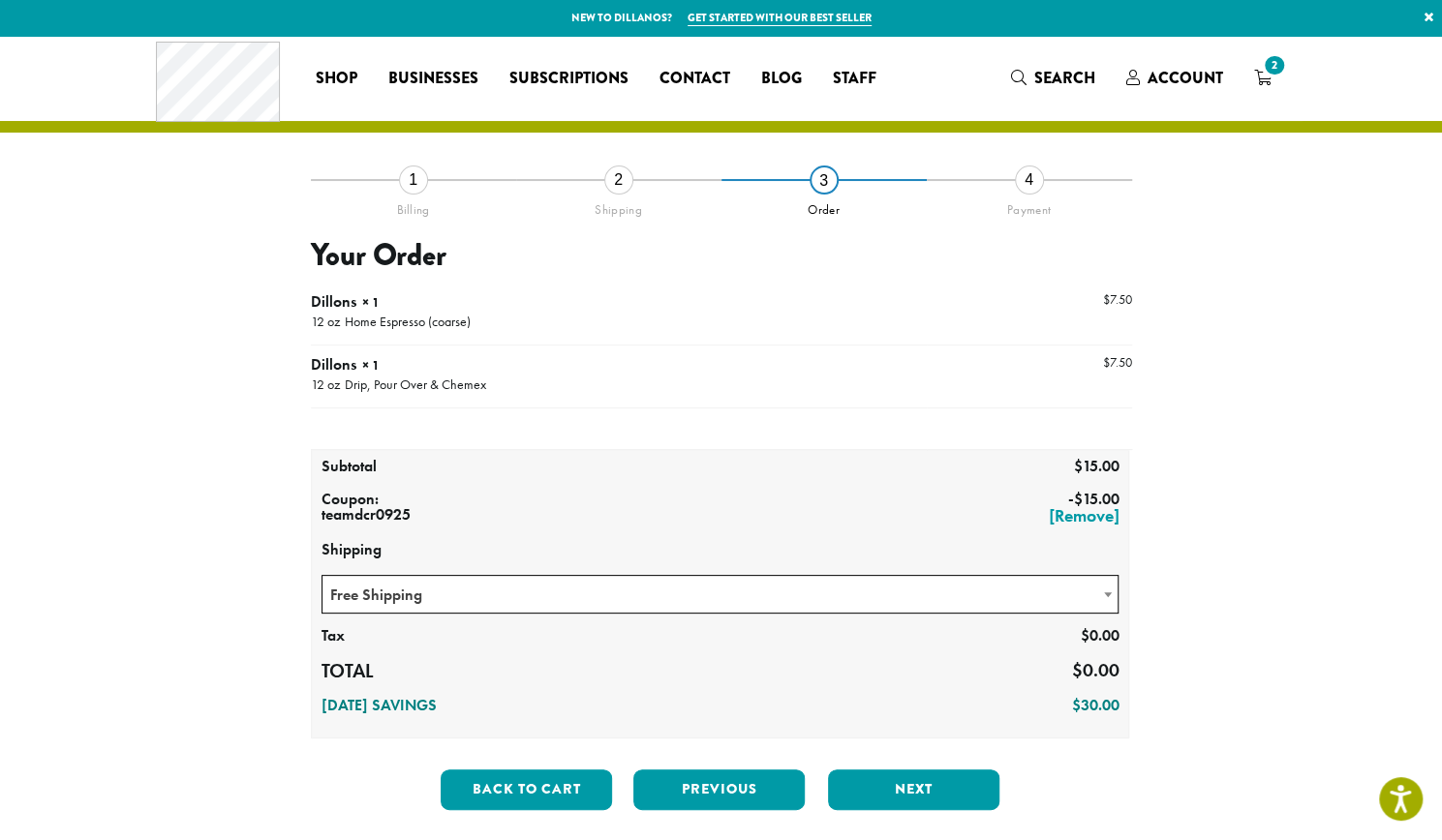
click at [707, 598] on span "Free Shipping" at bounding box center [721, 595] width 796 height 37
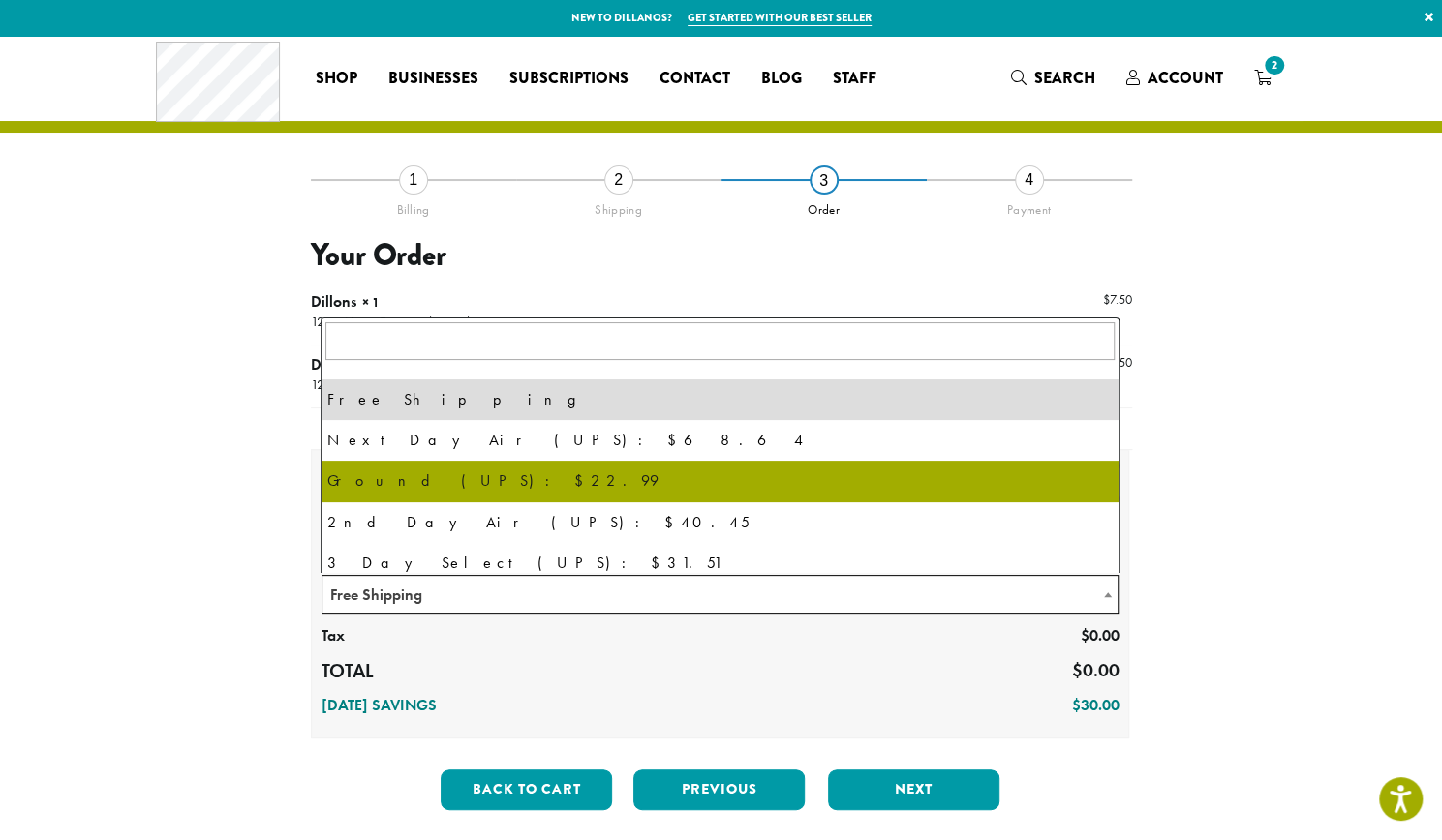
scroll to position [131, 0]
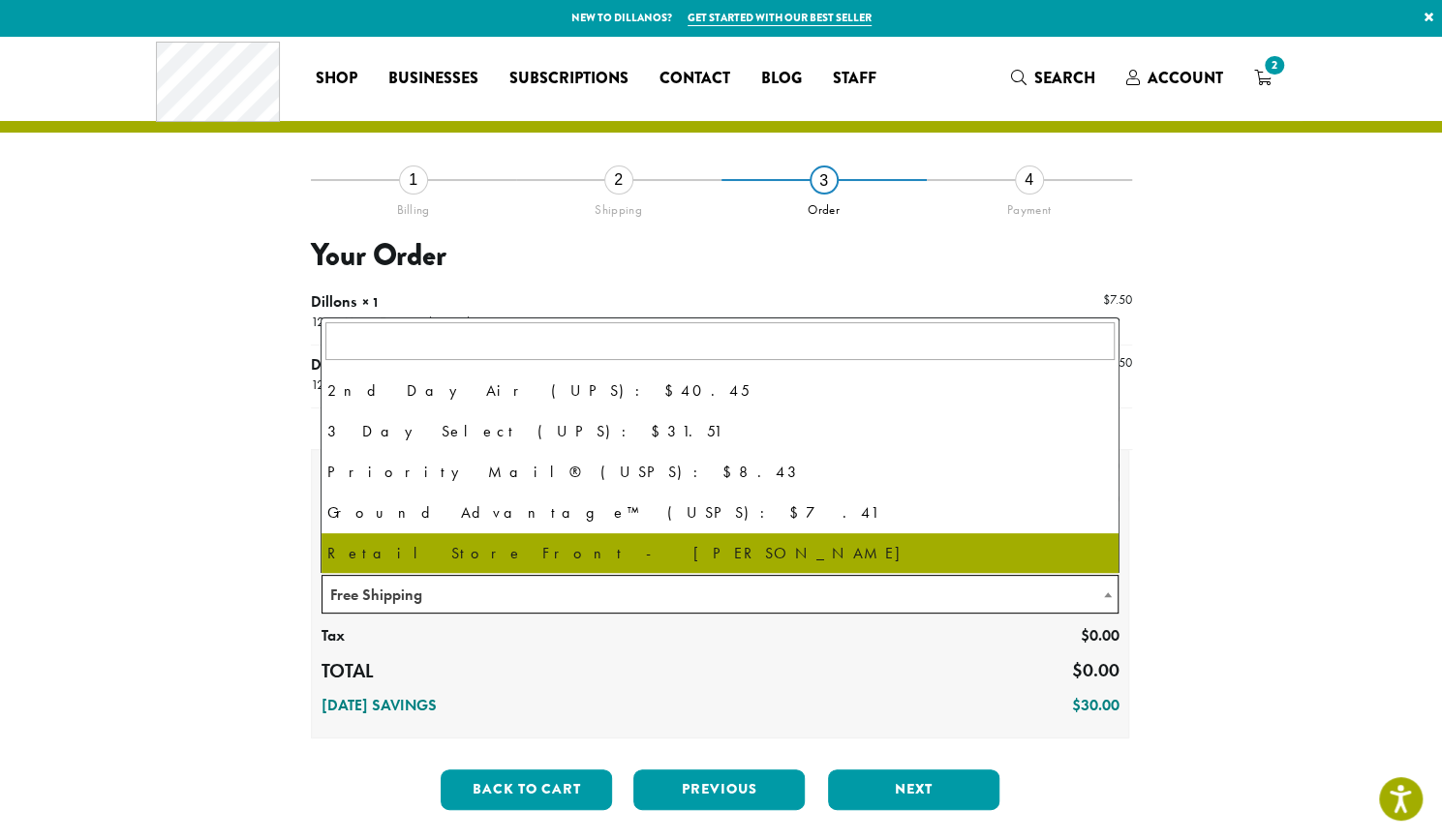
select select "**********"
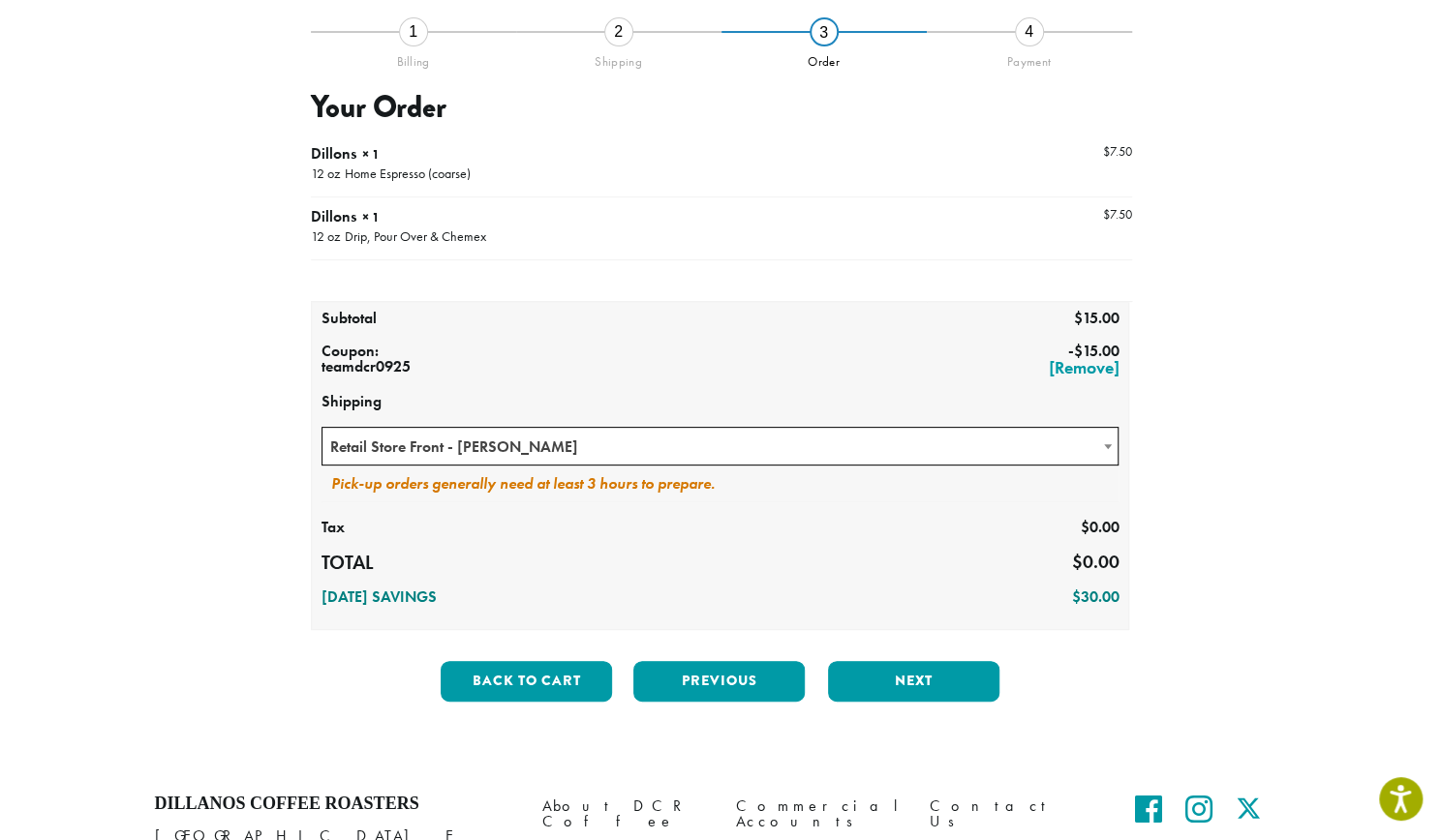
scroll to position [150, 0]
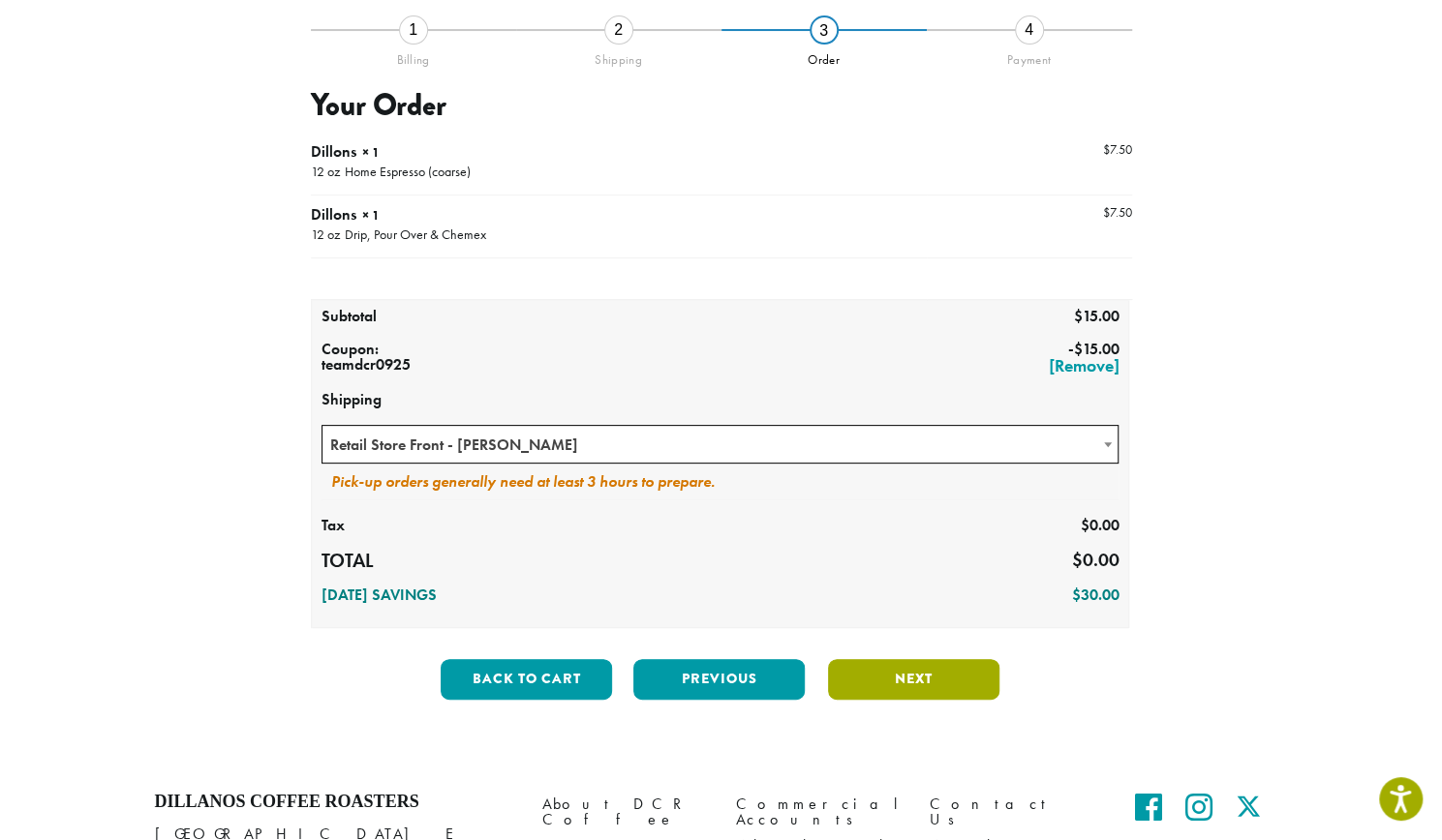
click at [918, 686] on button "Next" at bounding box center [914, 679] width 172 height 40
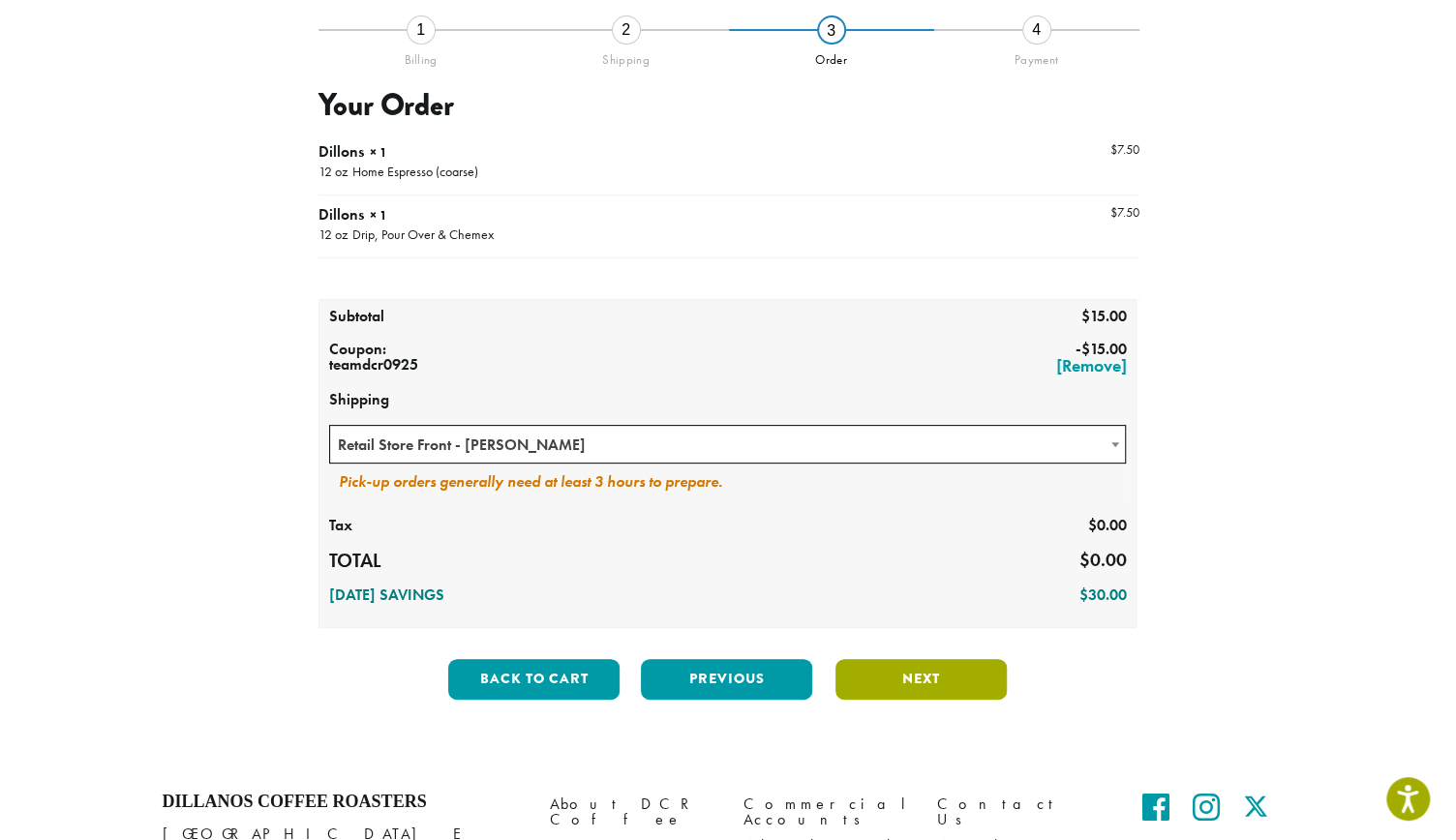
scroll to position [0, 0]
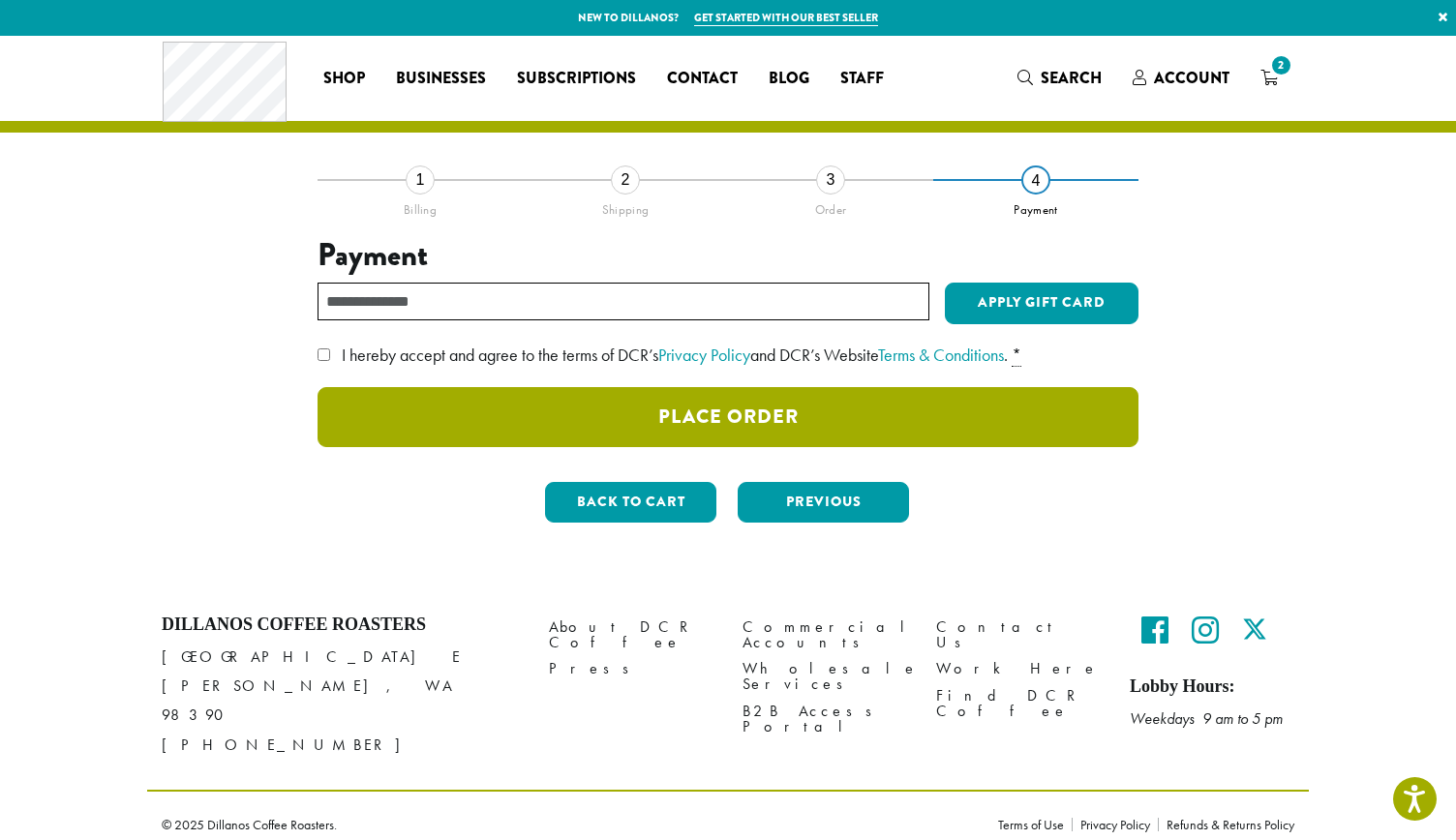
drag, startPoint x: 831, startPoint y: 404, endPoint x: 808, endPoint y: 294, distance: 112.4
click at [808, 294] on div "Payment Have a gift card? Apply Gift Card WEBSITE TERMS OF USE OVERVIEW Effecti…" at bounding box center [728, 342] width 821 height 210
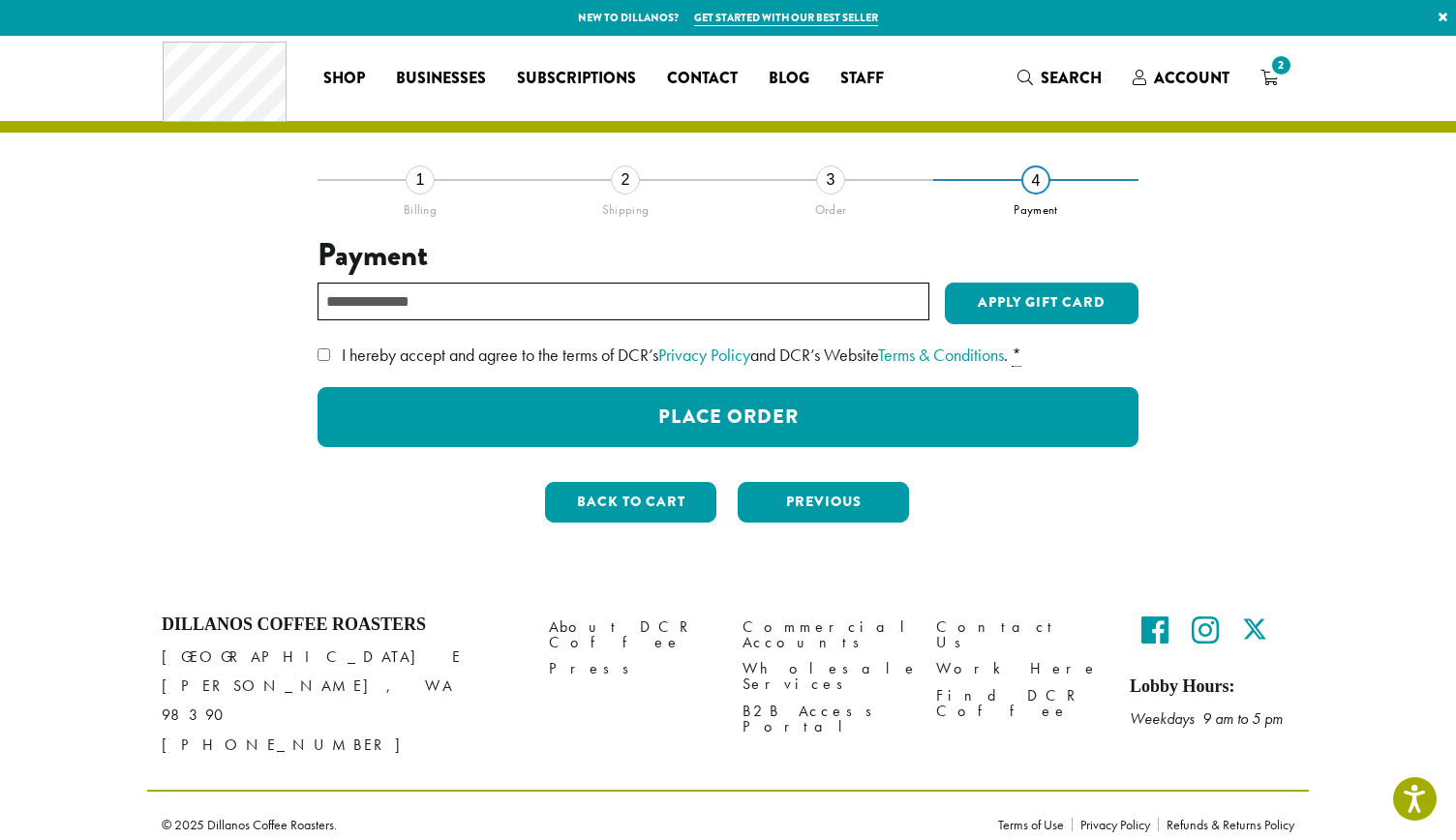
click at [330, 353] on label "I hereby accept and agree to the terms of DCR’s Privacy Policy and DCR’s Websit…" at bounding box center [728, 355] width 821 height 31
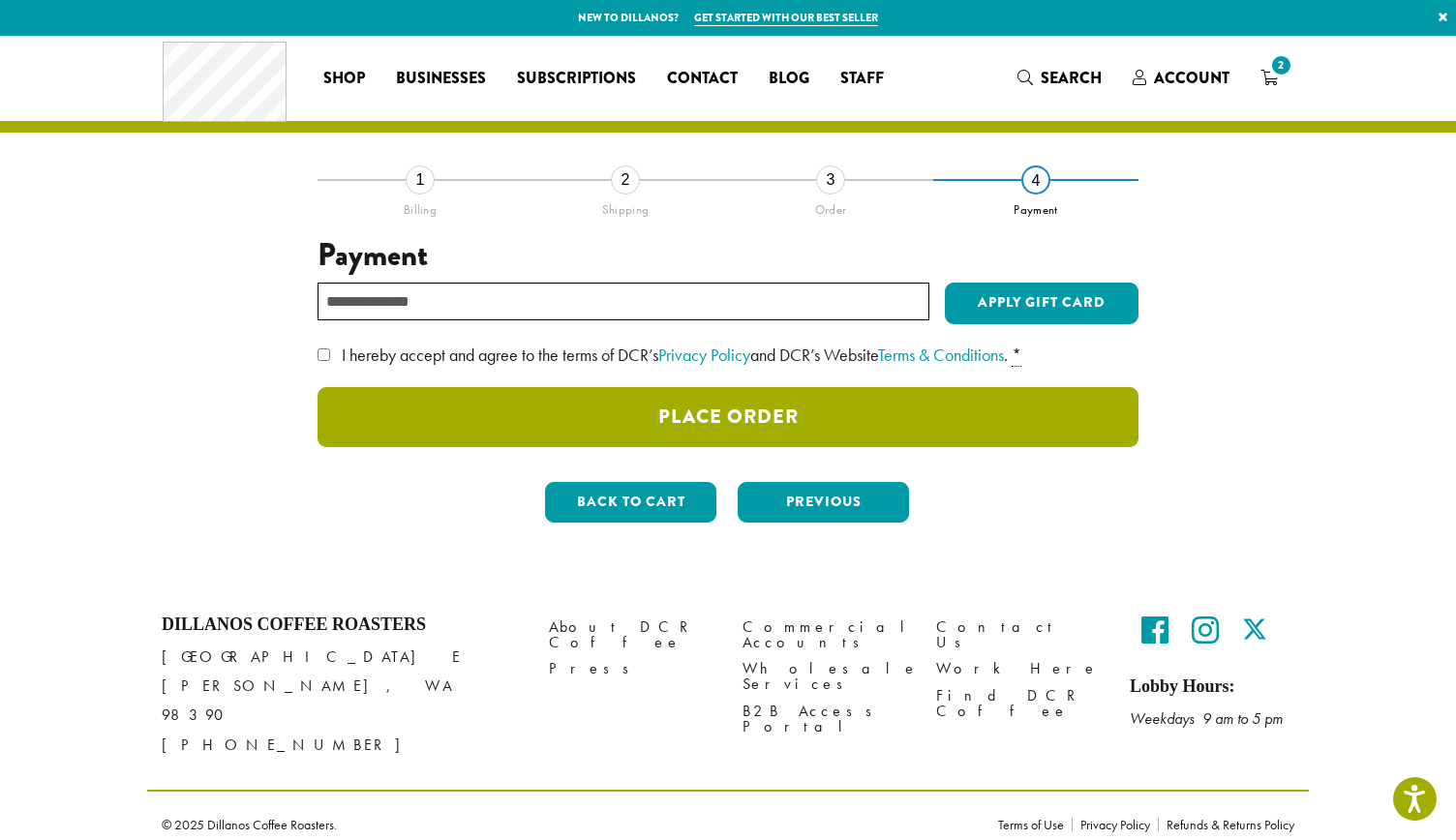
click at [378, 409] on button "Place Order" at bounding box center [728, 417] width 821 height 60
